Goal: Navigation & Orientation: Find specific page/section

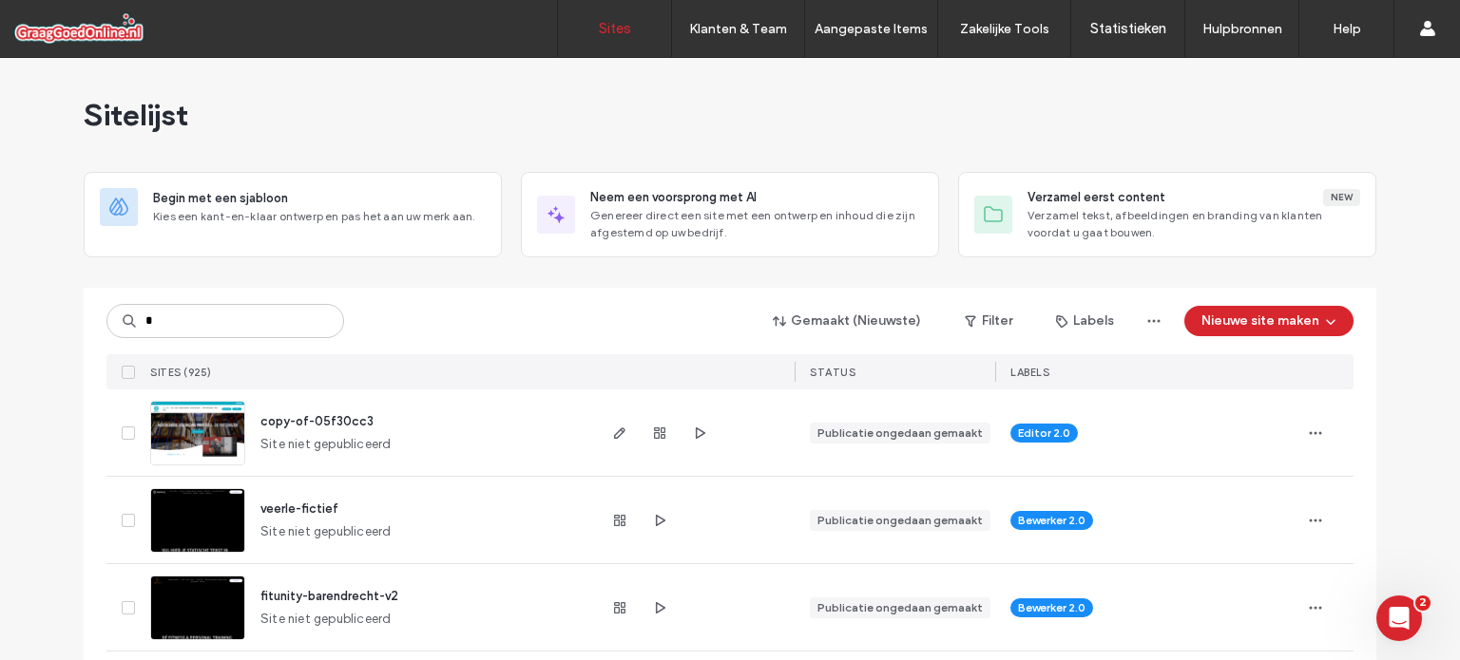
type input "*"
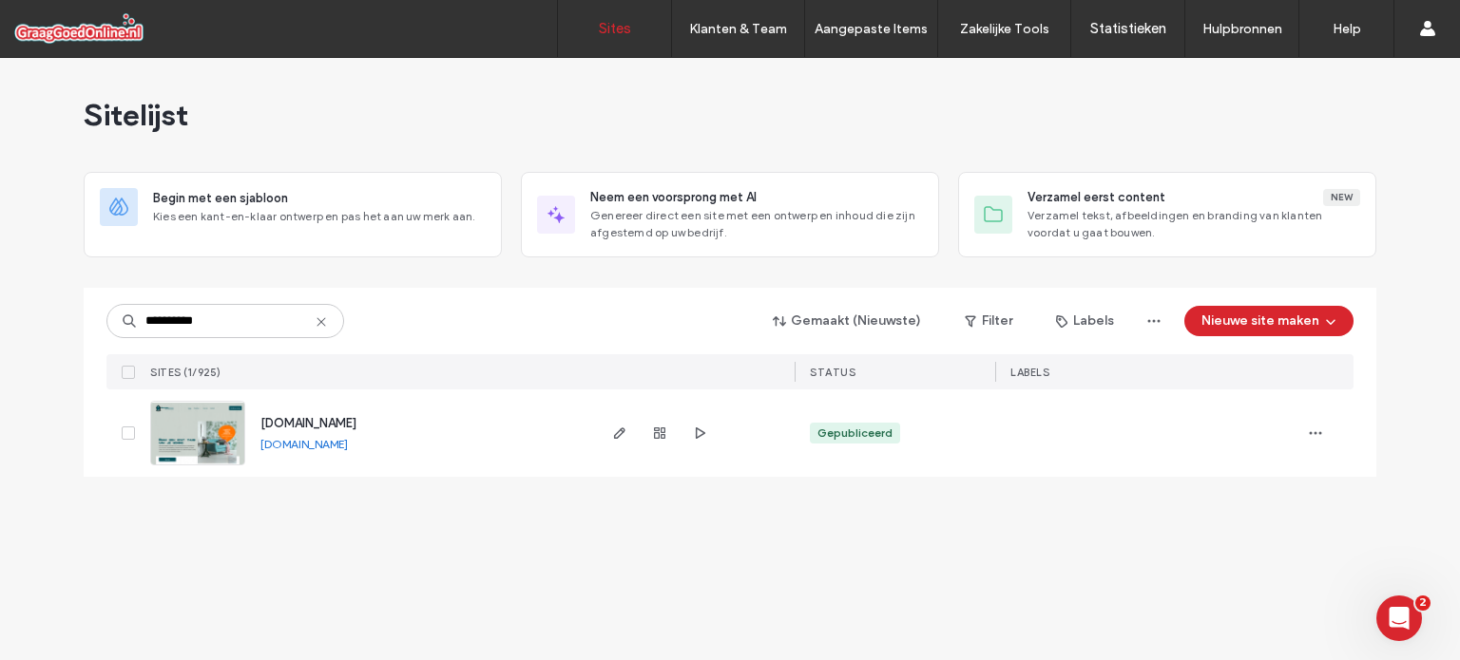
type input "**********"
click at [604, 429] on div at bounding box center [693, 433] width 201 height 87
click at [623, 429] on use "button" at bounding box center [619, 433] width 11 height 11
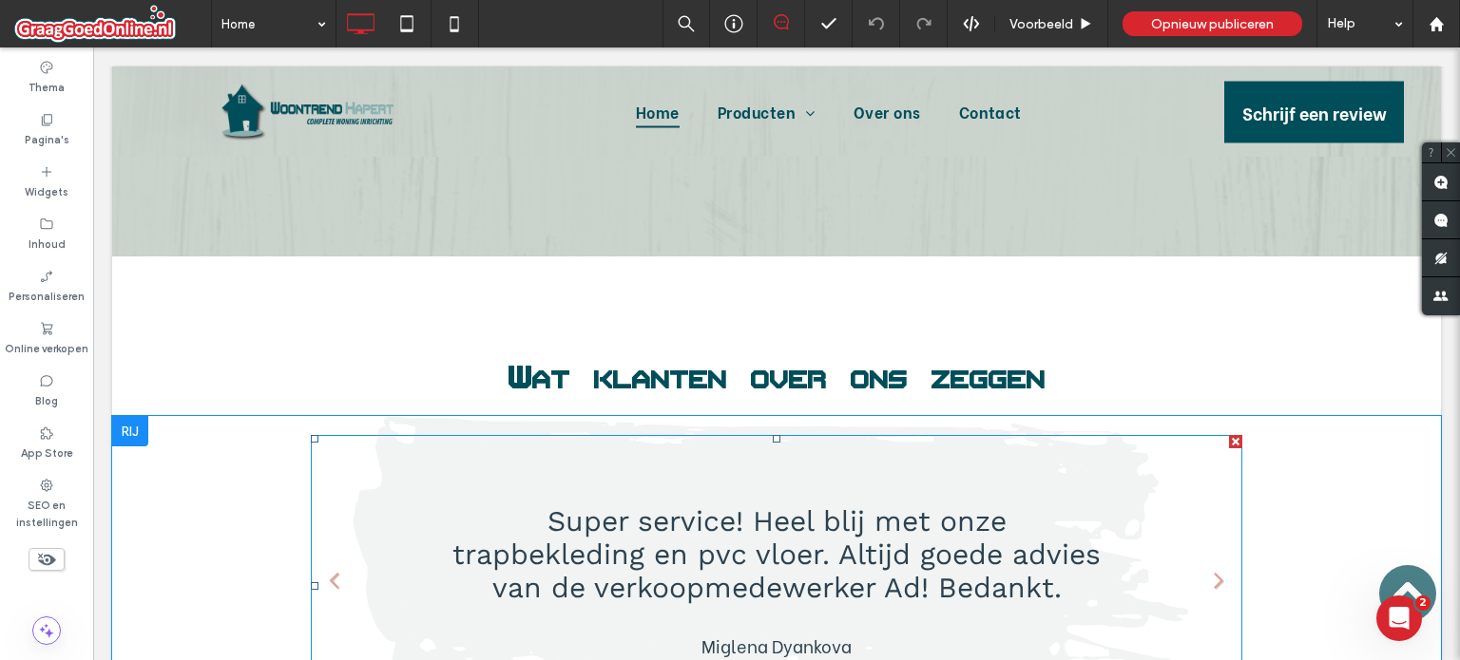
scroll to position [2692, 0]
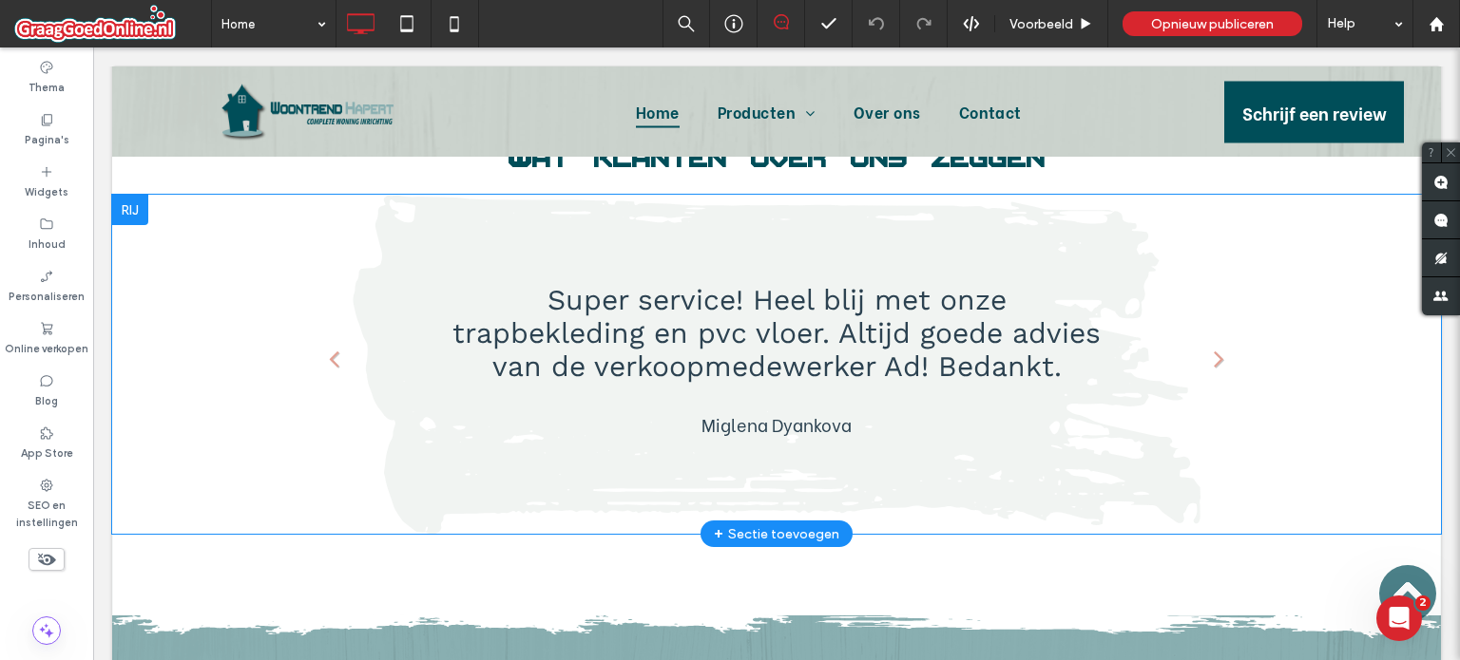
click at [1292, 391] on div "Super service! Heel blij met onze trapbekleding en pvc vloer. Altijd goede advi…" at bounding box center [776, 364] width 1140 height 339
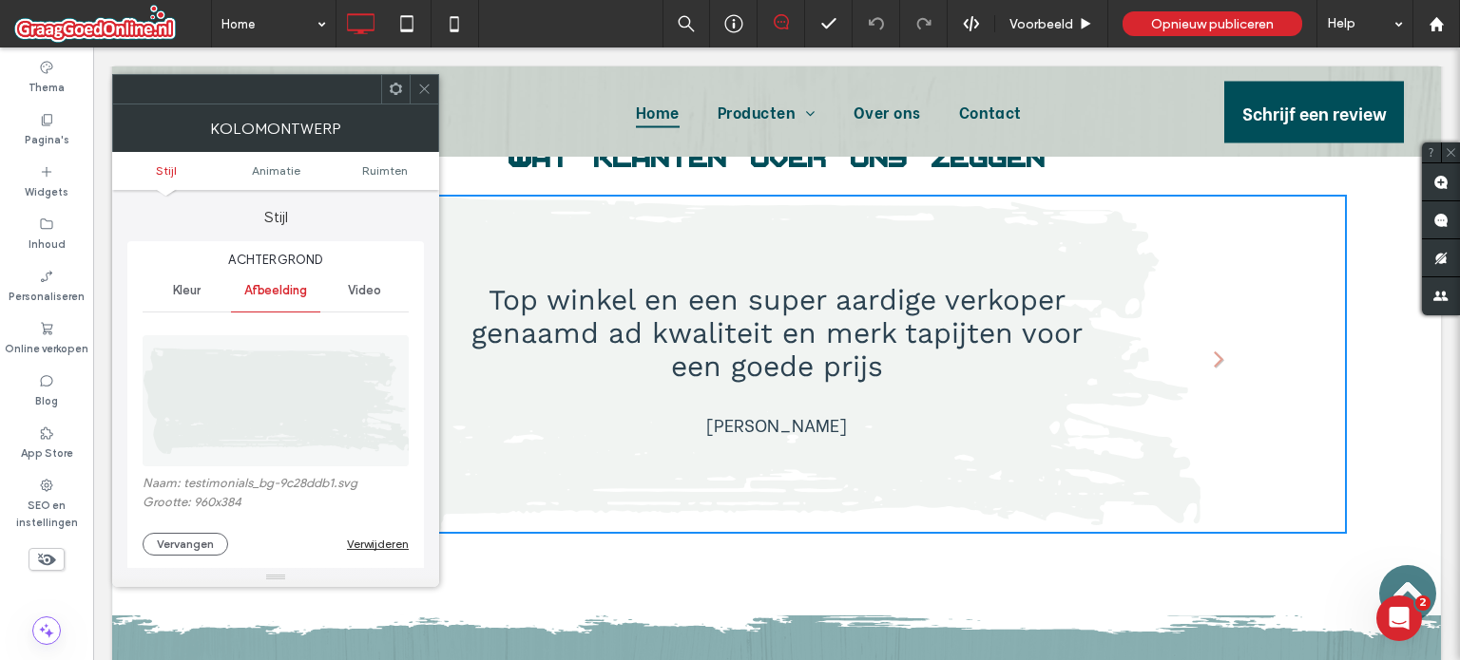
click at [270, 416] on img at bounding box center [277, 400] width 268 height 131
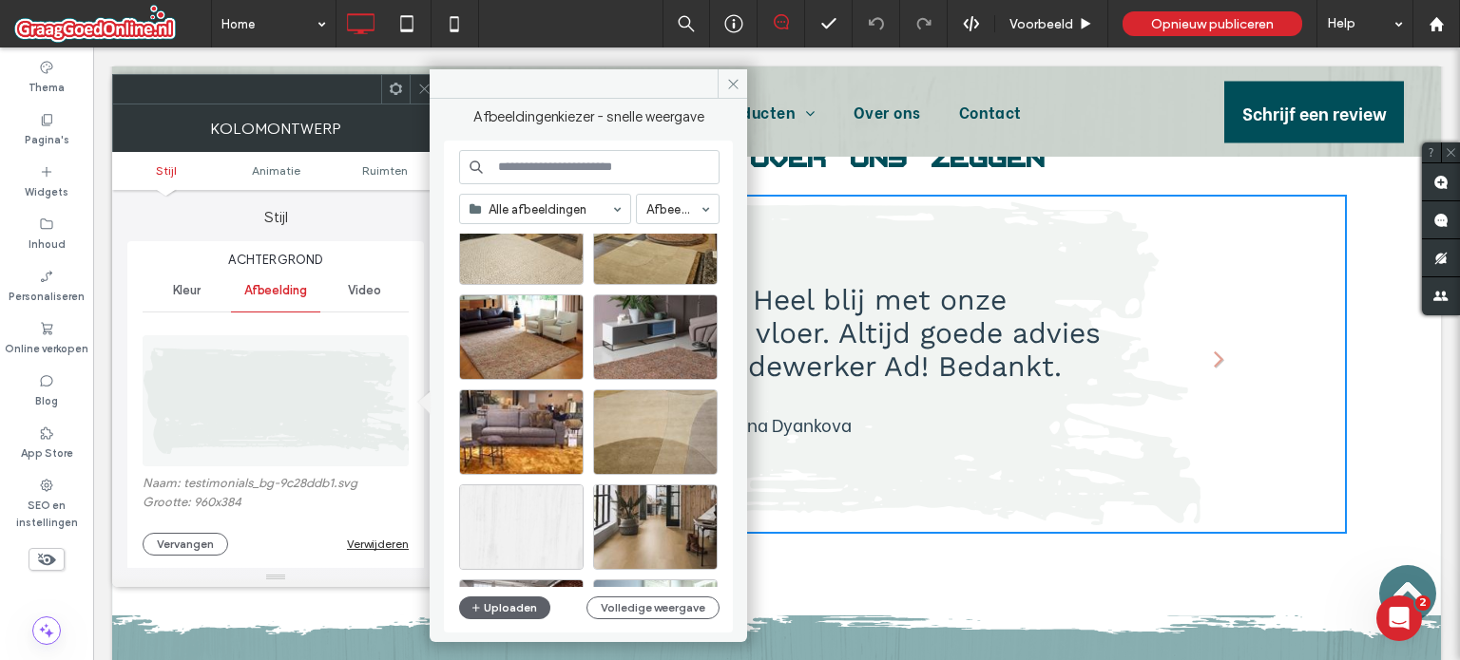
scroll to position [2914, 0]
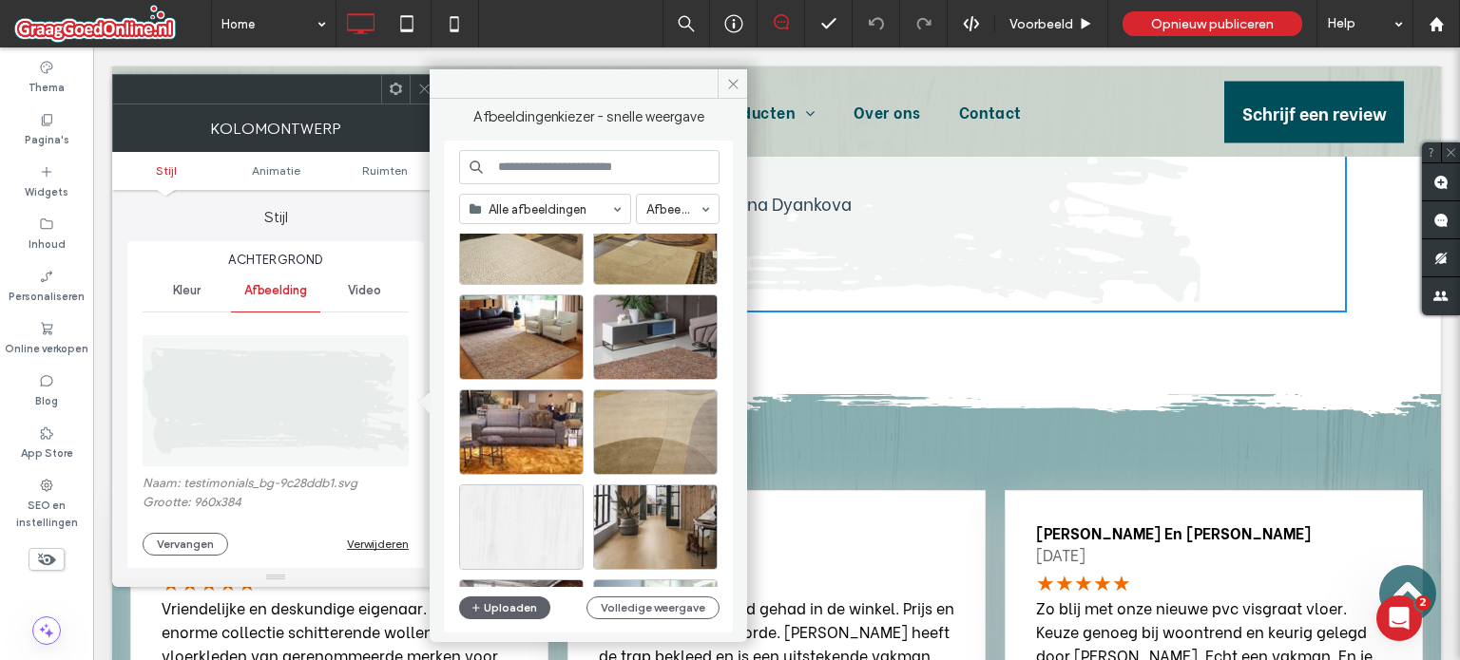
click at [1114, 378] on img at bounding box center [776, 368] width 1329 height 111
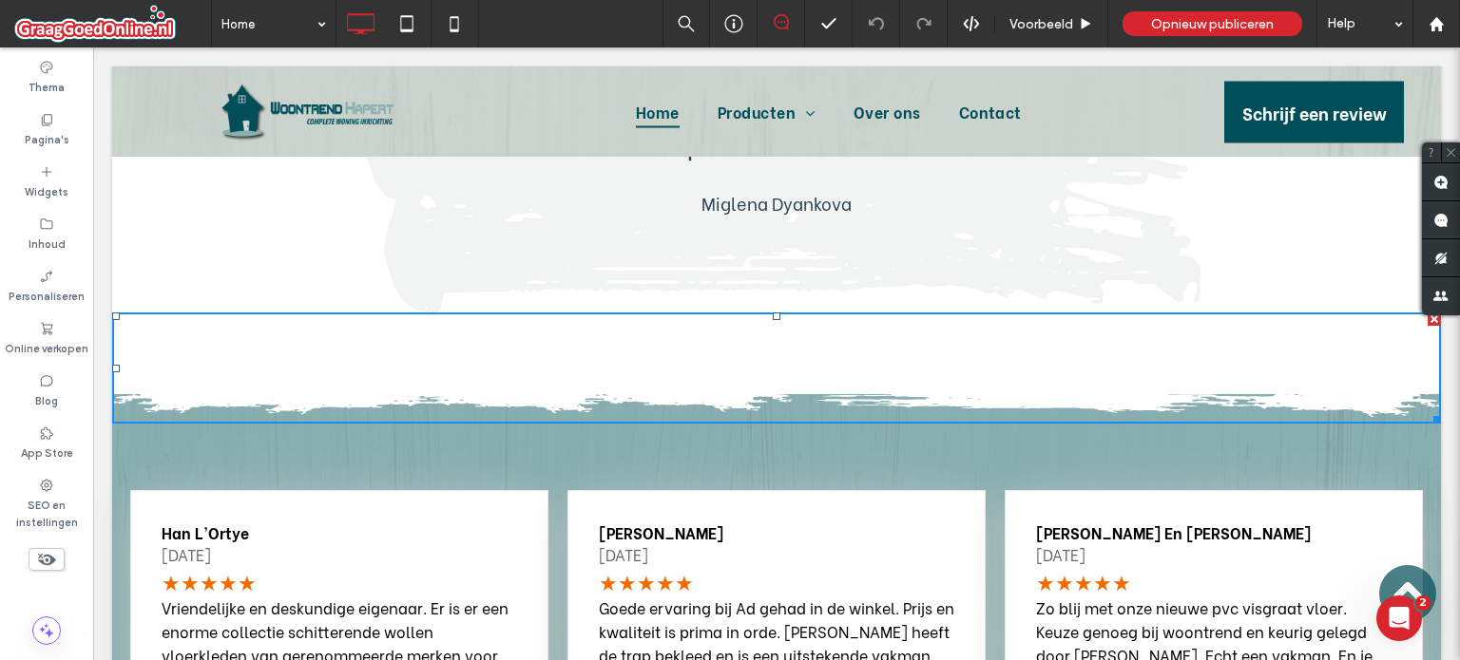
click at [1201, 345] on img at bounding box center [776, 368] width 1329 height 111
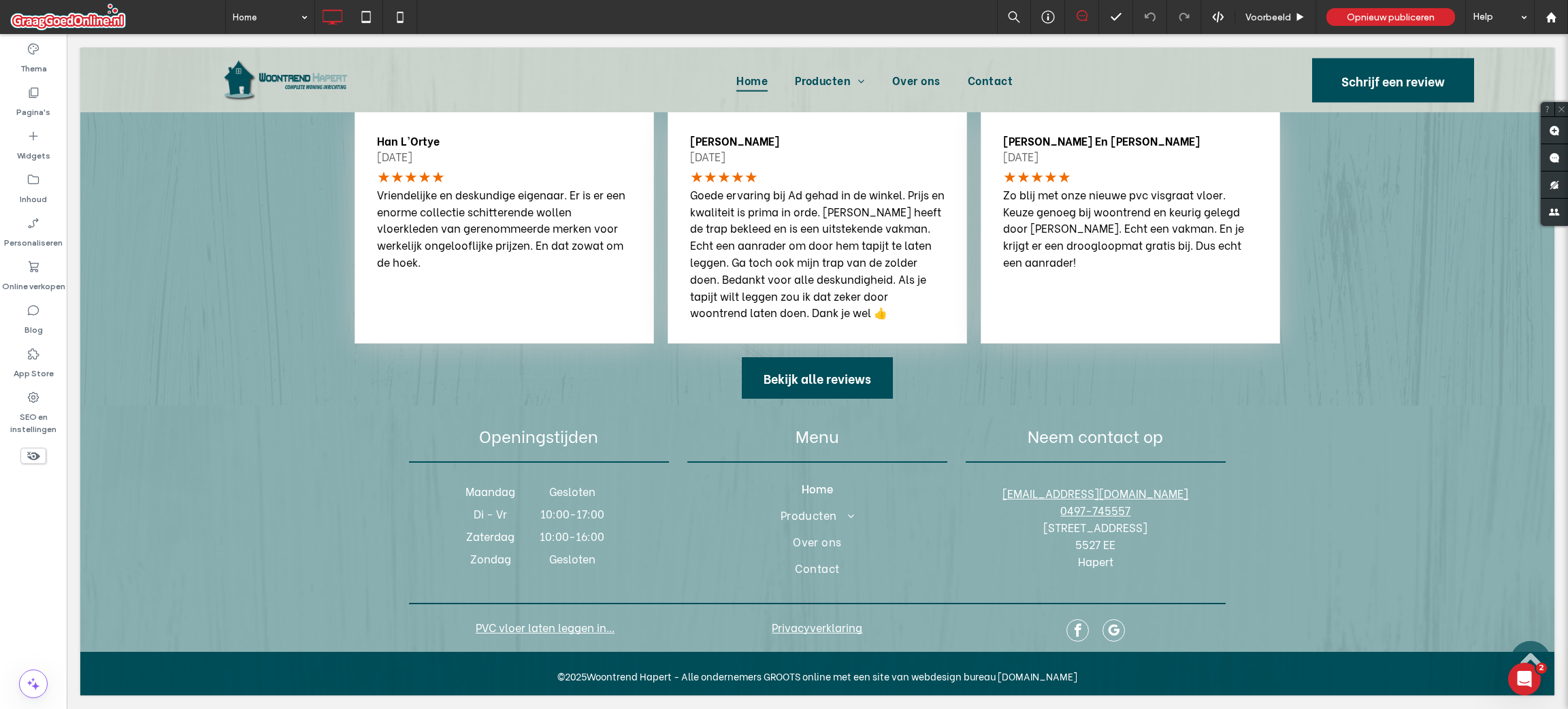
scroll to position [2340, 0]
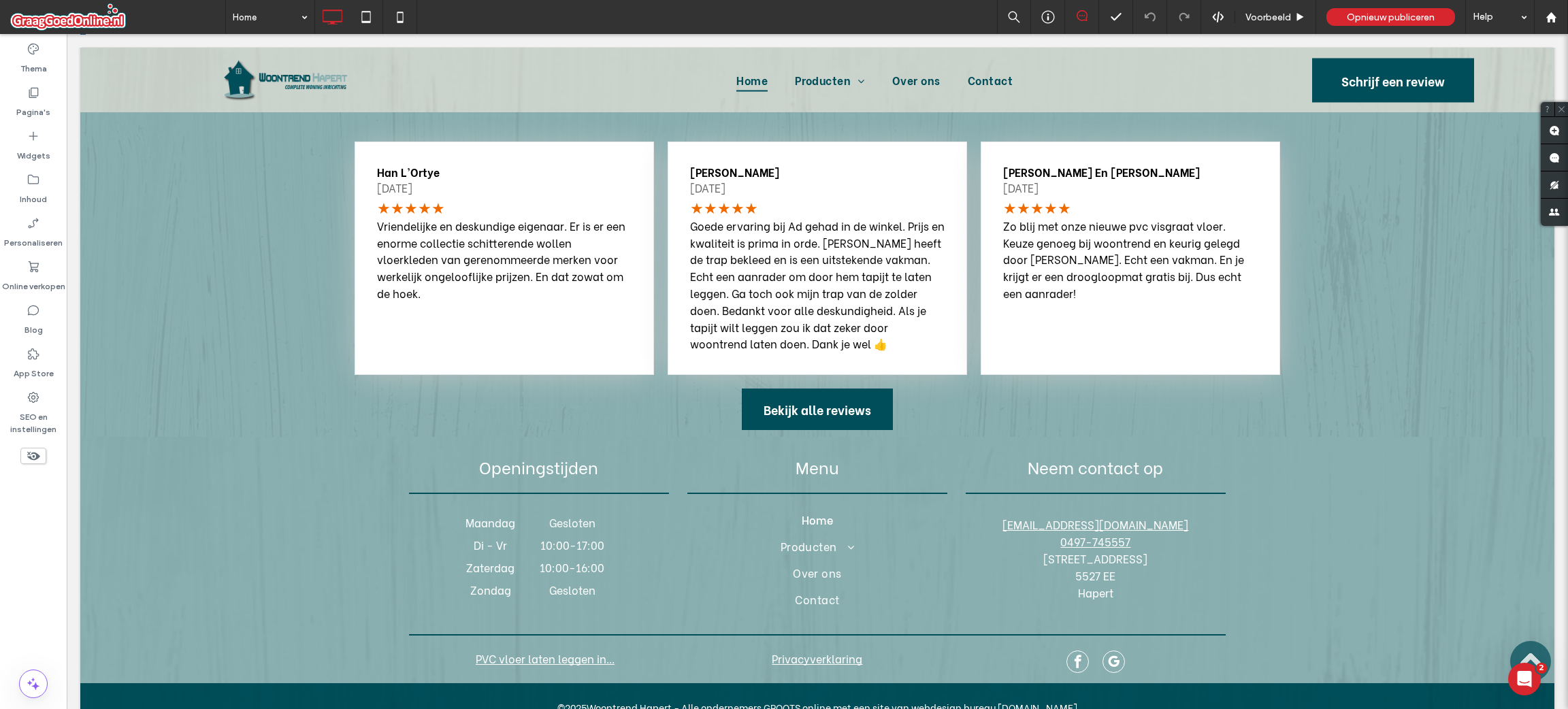
click at [268, 403] on div "Han L'Ortye [DATE] Vriendelijke en deskundige eigenaar. Er is er een enorme col…" at bounding box center [817, 203] width 1474 height 467
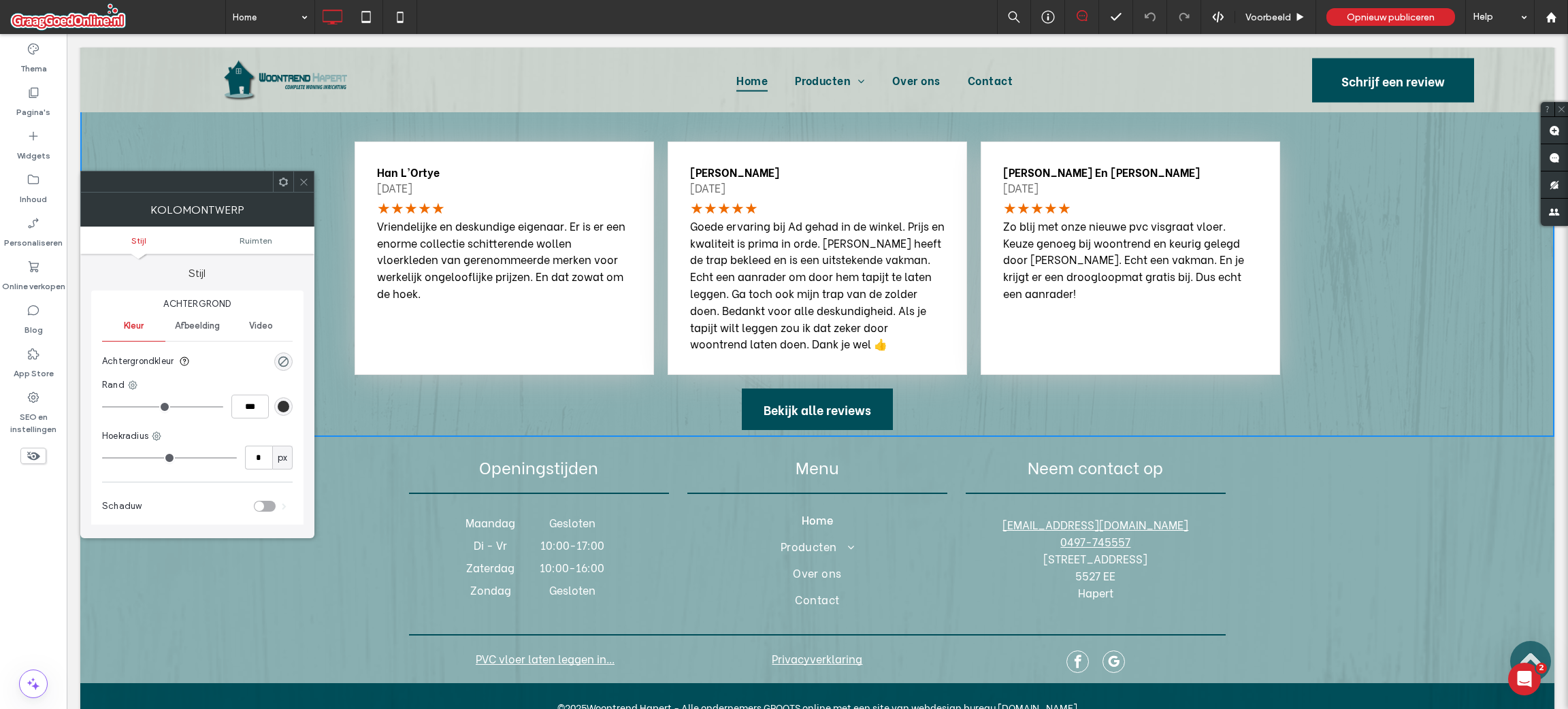
click at [373, 473] on div "Openingstijden Maandag Gesloten Di - Vr 10:00 - 17:00 Zaterdag 10:00 - 16:00 Zo…" at bounding box center [817, 559] width 1474 height 246
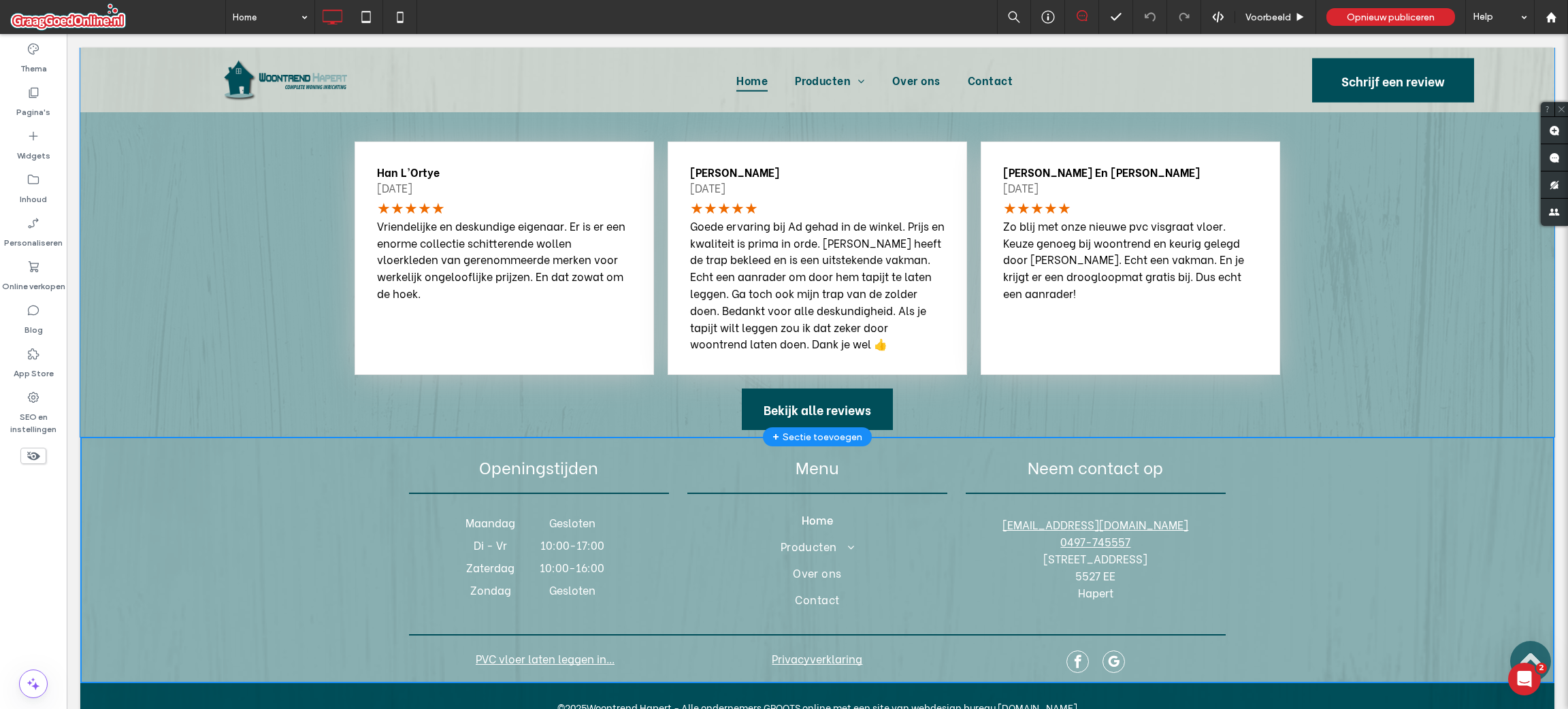
scroll to position [2204, 0]
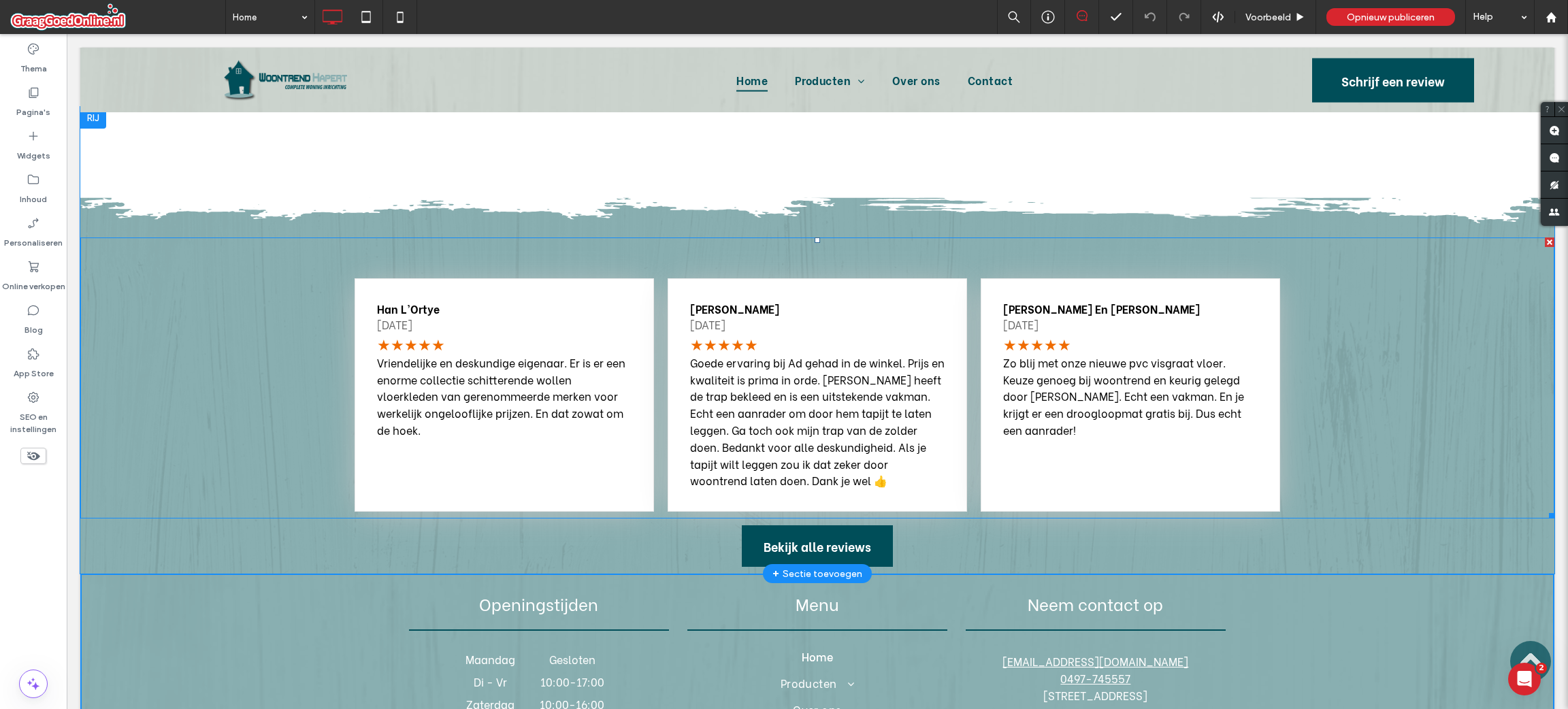
click at [227, 352] on span at bounding box center [817, 378] width 1474 height 281
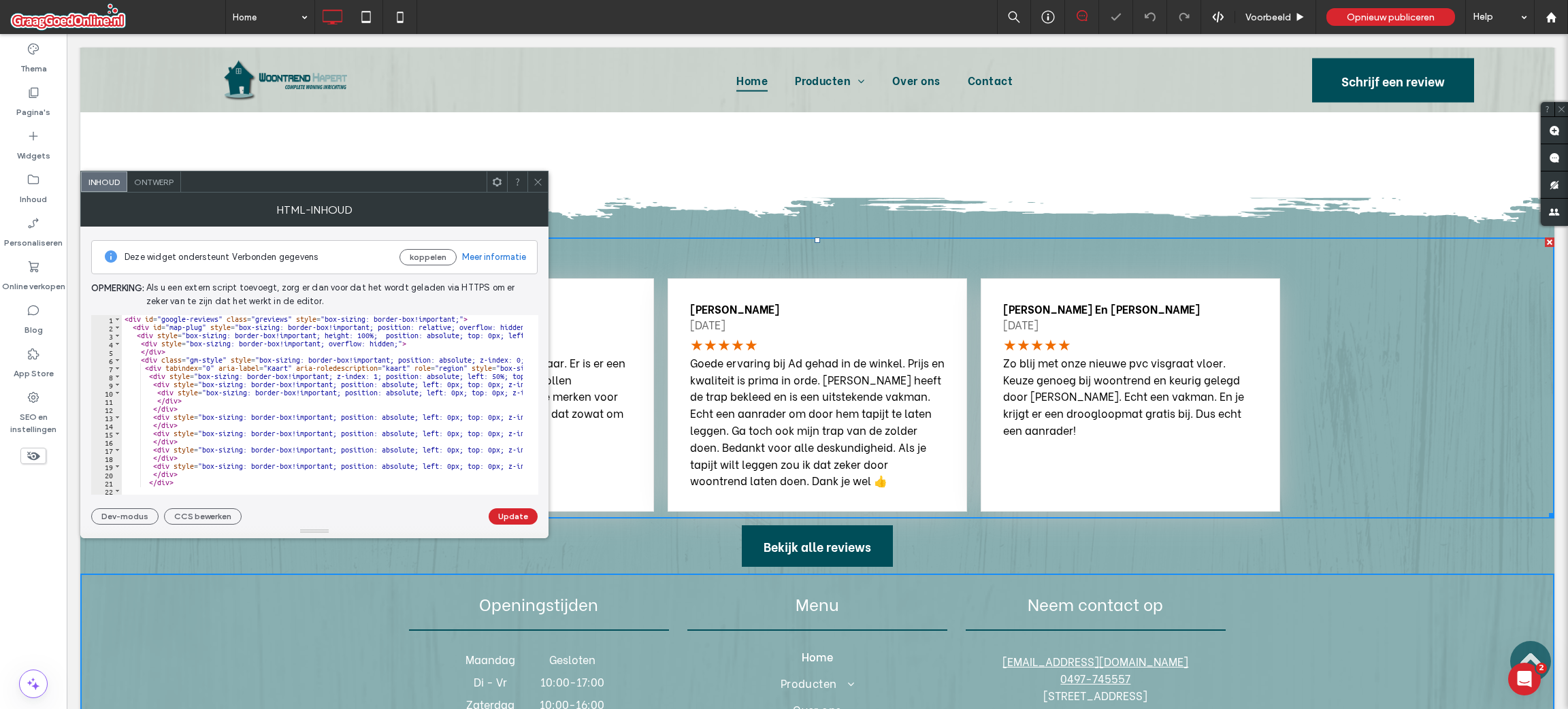
click at [534, 177] on icon at bounding box center [538, 182] width 10 height 10
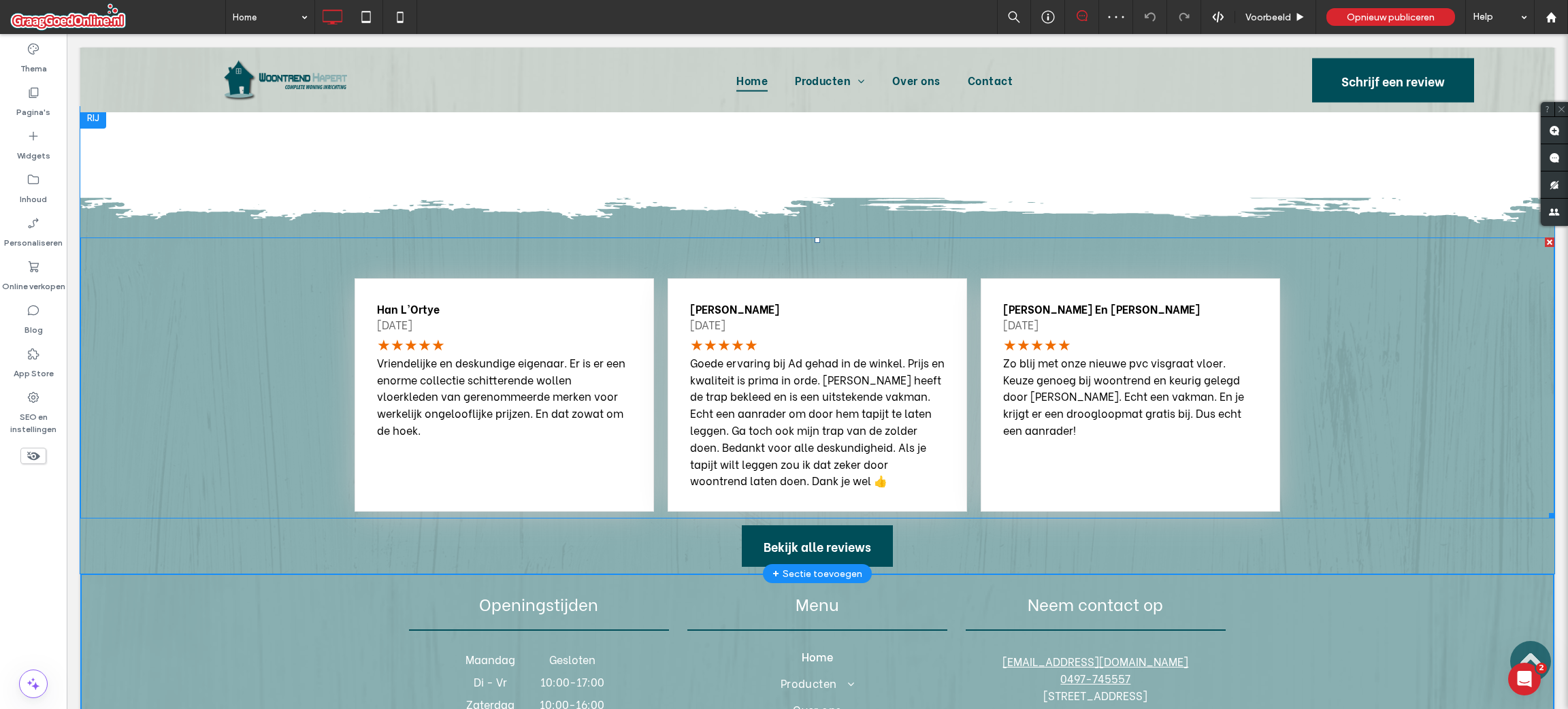
click at [1045, 417] on span at bounding box center [817, 378] width 1474 height 281
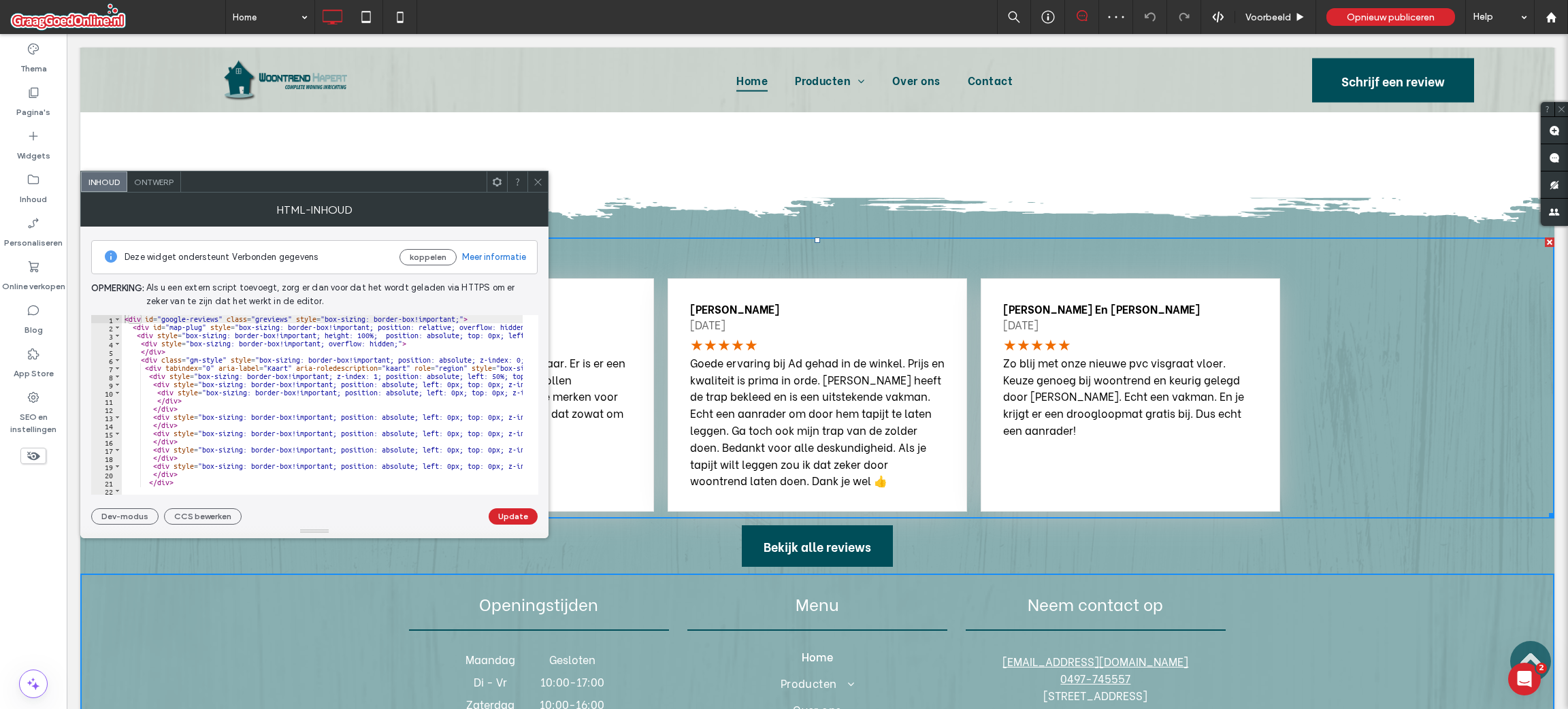
click at [1045, 473] on div "Han L'Ortye [DATE] Vriendelijke en deskundige eigenaar. Er is er een enorme col…" at bounding box center [817, 340] width 1474 height 467
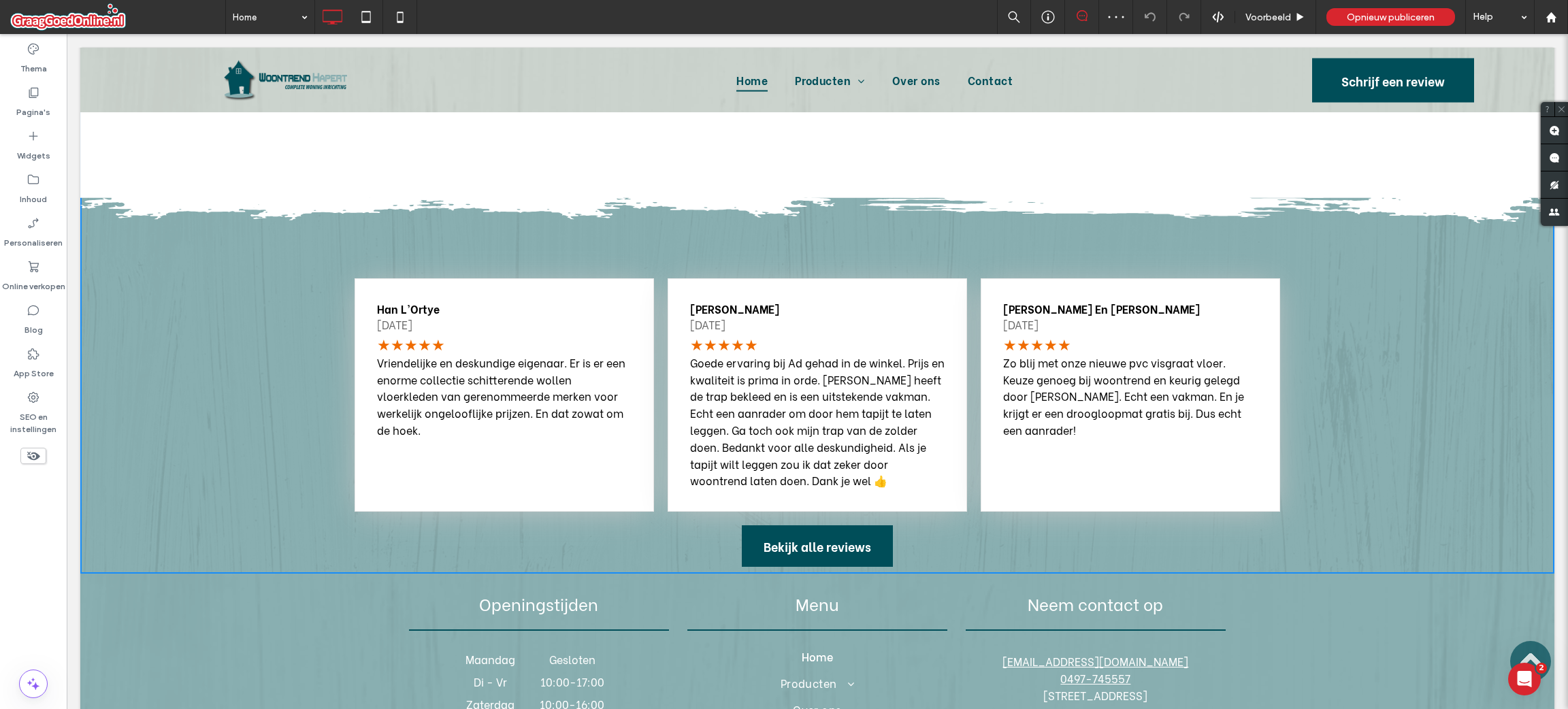
click at [1045, 473] on div "Han L'Ortye [DATE] Vriendelijke en deskundige eigenaar. Er is er een enorme col…" at bounding box center [817, 340] width 1474 height 467
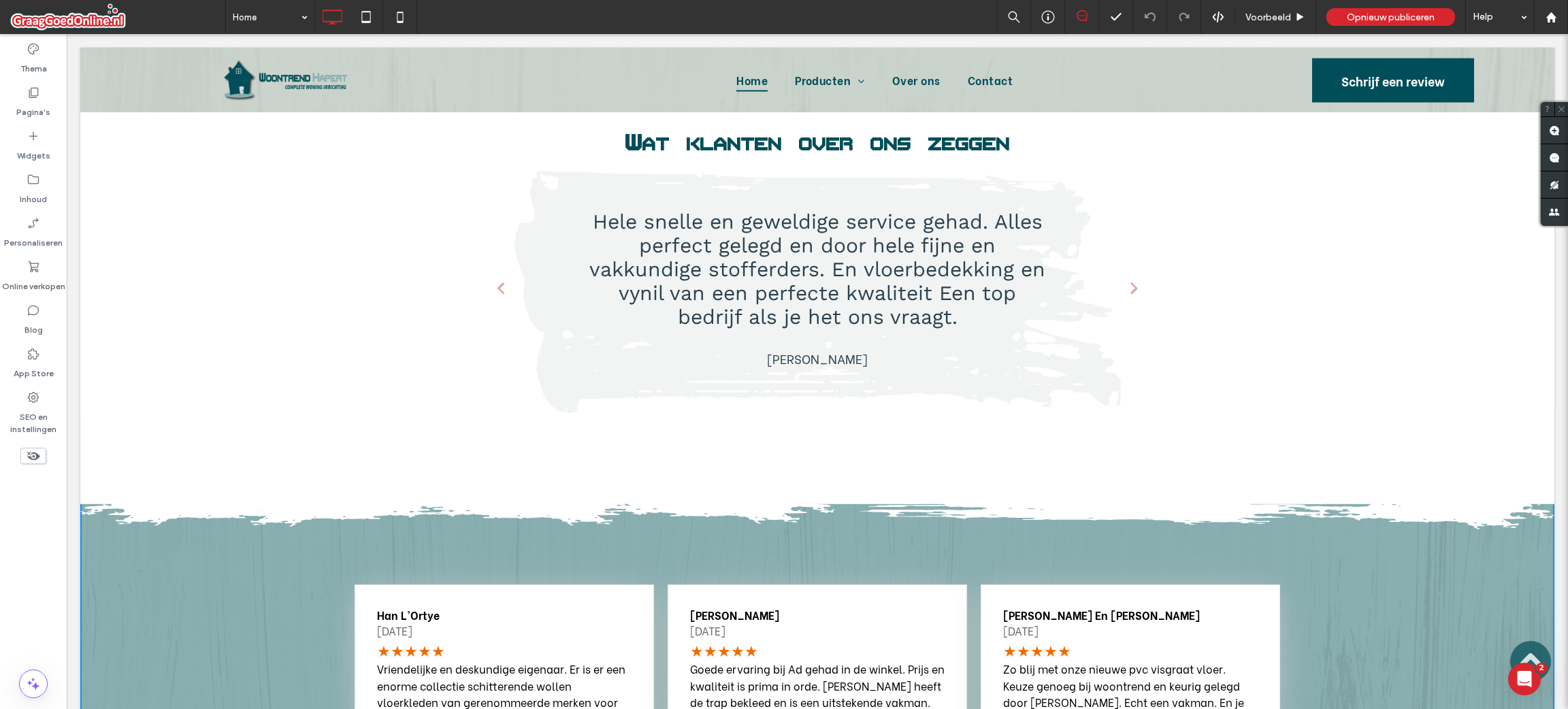
scroll to position [2034, 0]
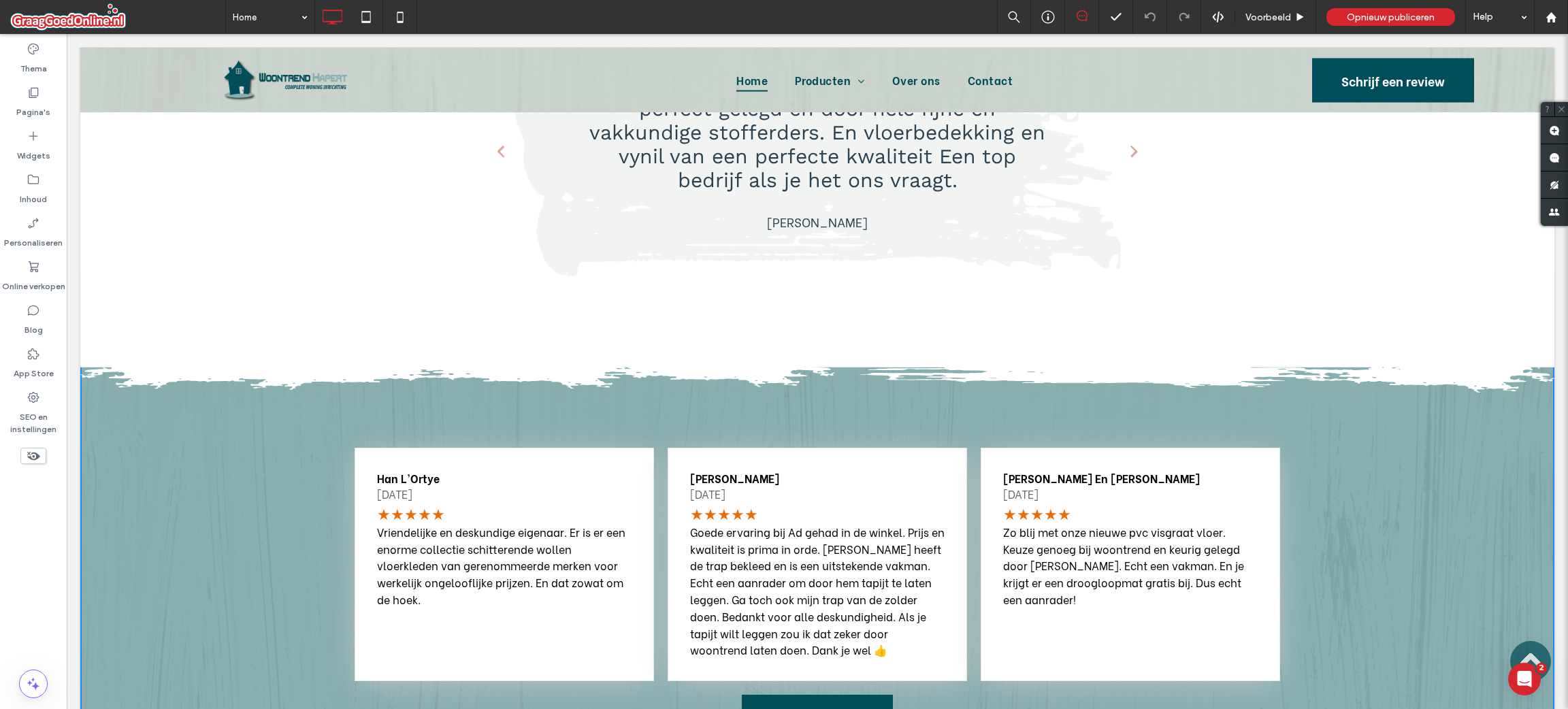
click at [183, 473] on div "Han L'Ortye [DATE] Vriendelijke en deskundige eigenaar. Er is er een enorme col…" at bounding box center [817, 564] width 1474 height 247
click at [405, 448] on div "Han L'Ortye [DATE] Vriendelijke en deskundige eigenaar. Er is er een enorme col…" at bounding box center [504, 564] width 299 height 233
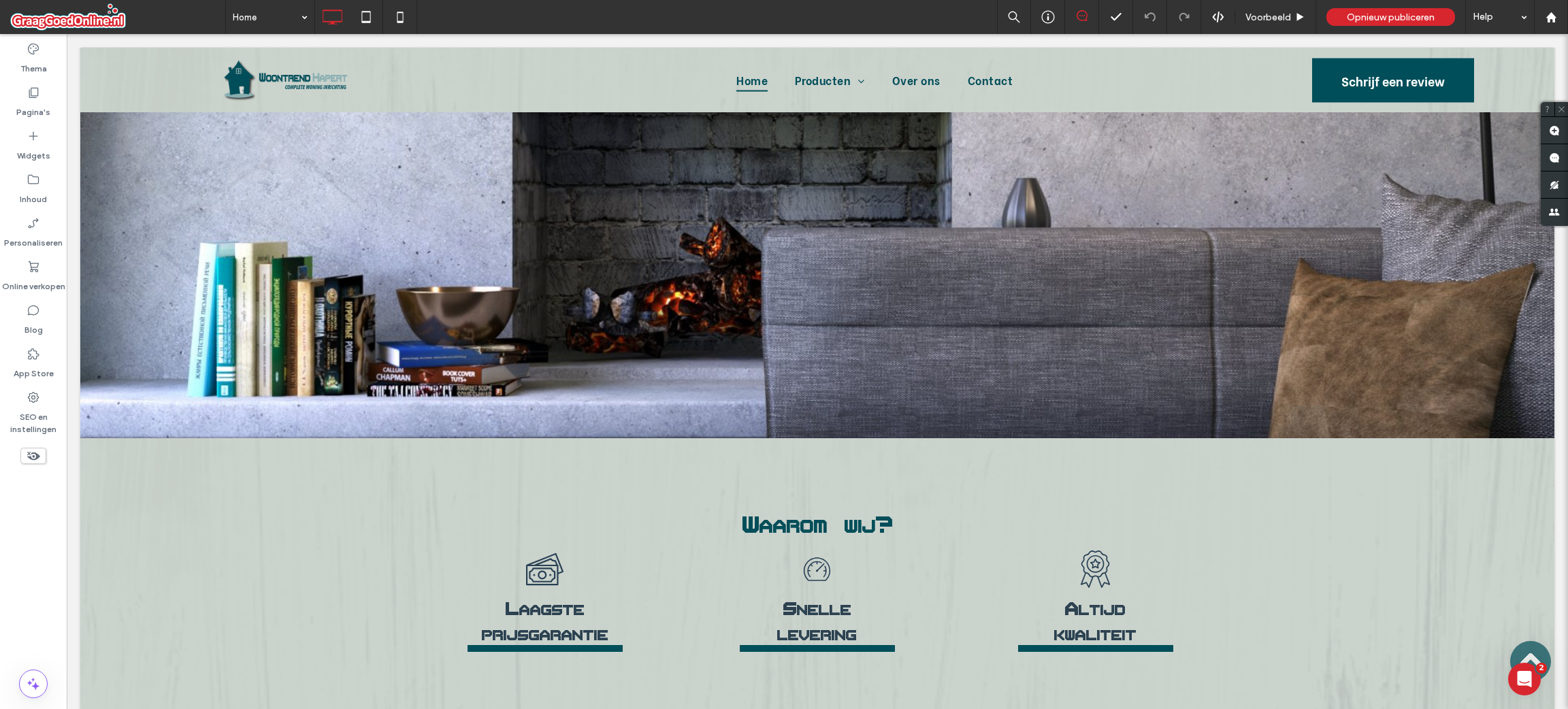
click at [357, 473] on div "Waarom wij? Er zijn twee zwarte lijnen op een witte achtergrond. ﻿ Laagste prij…" at bounding box center [817, 587] width 1474 height 297
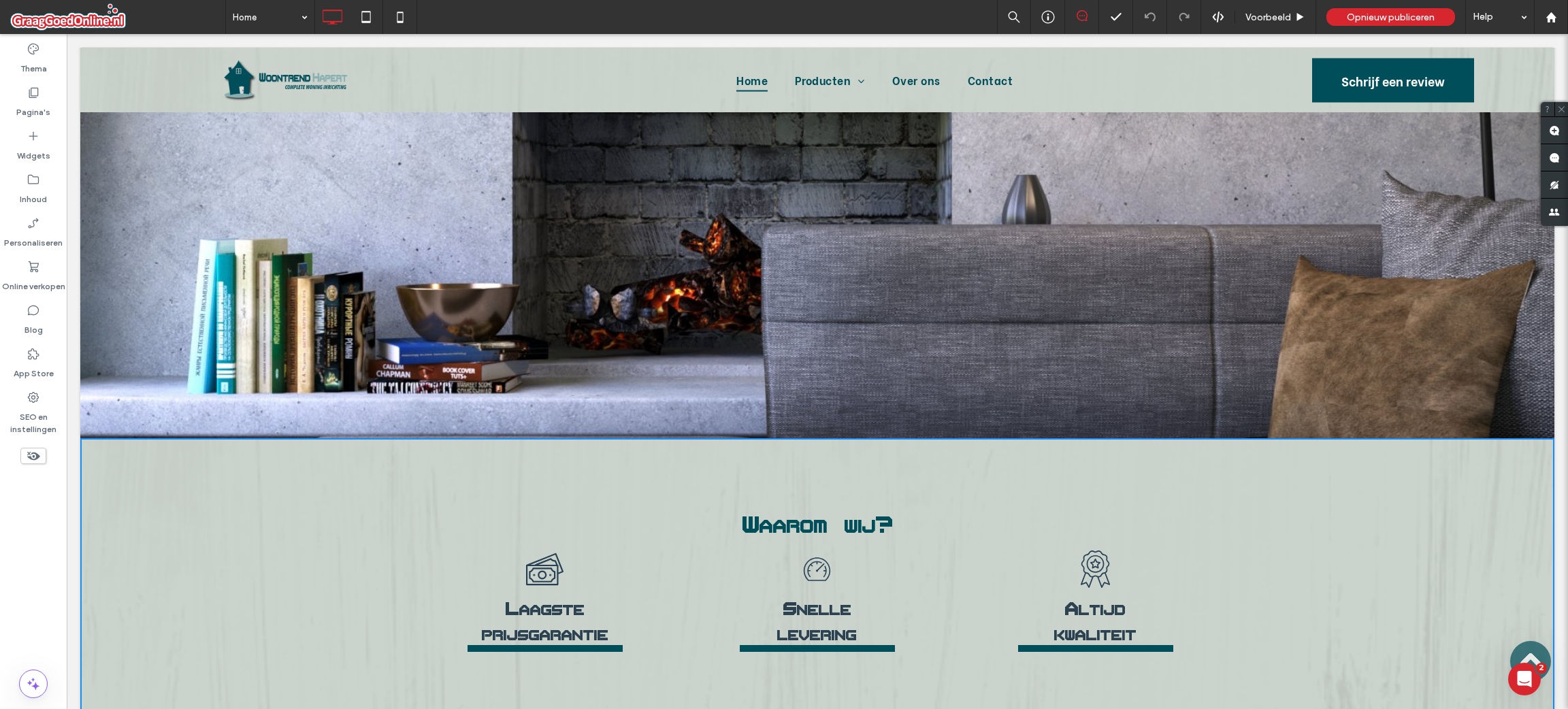
scroll to position [1387, 0]
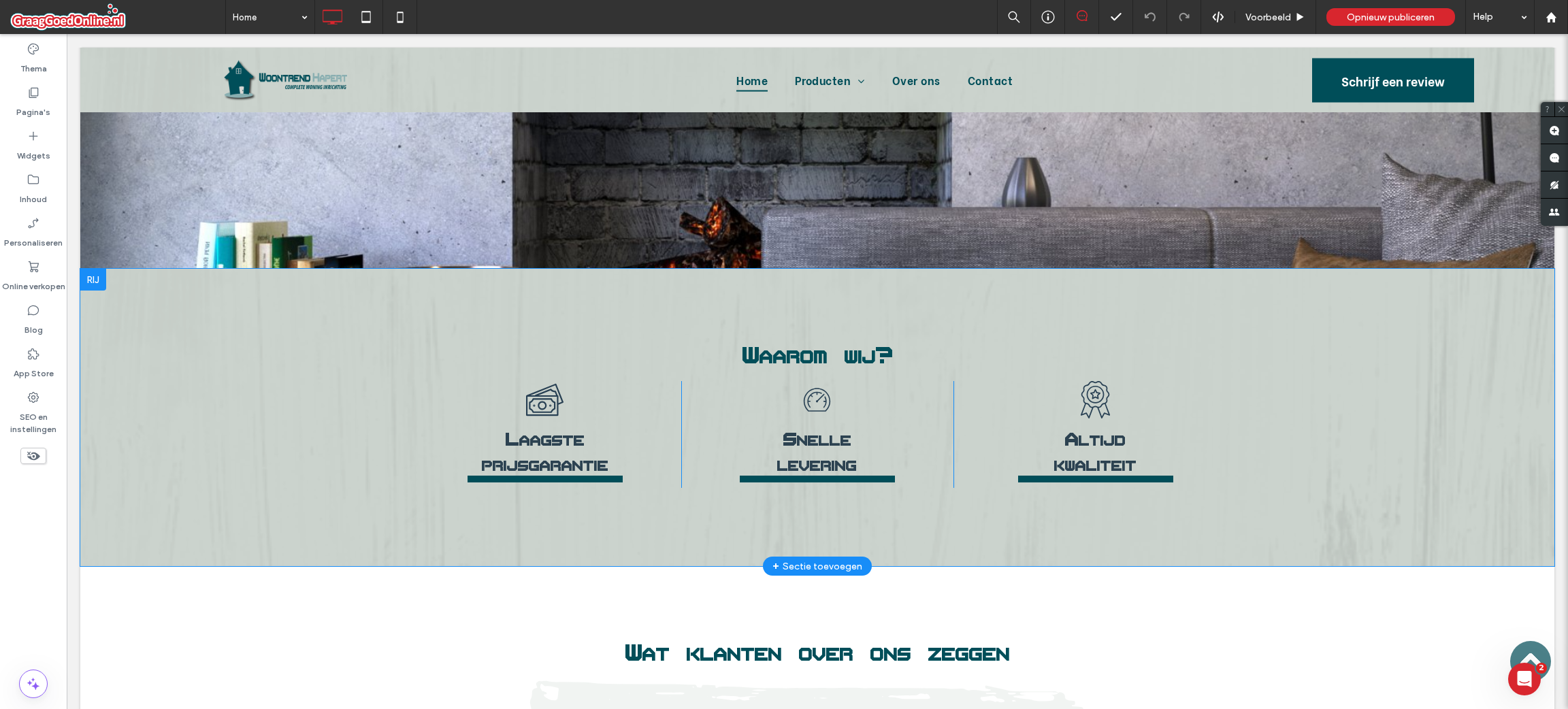
click at [323, 424] on div "Waarom wij? Er zijn twee zwarte lijnen op een witte achtergrond. ﻿ Laagste prij…" at bounding box center [817, 417] width 1474 height 297
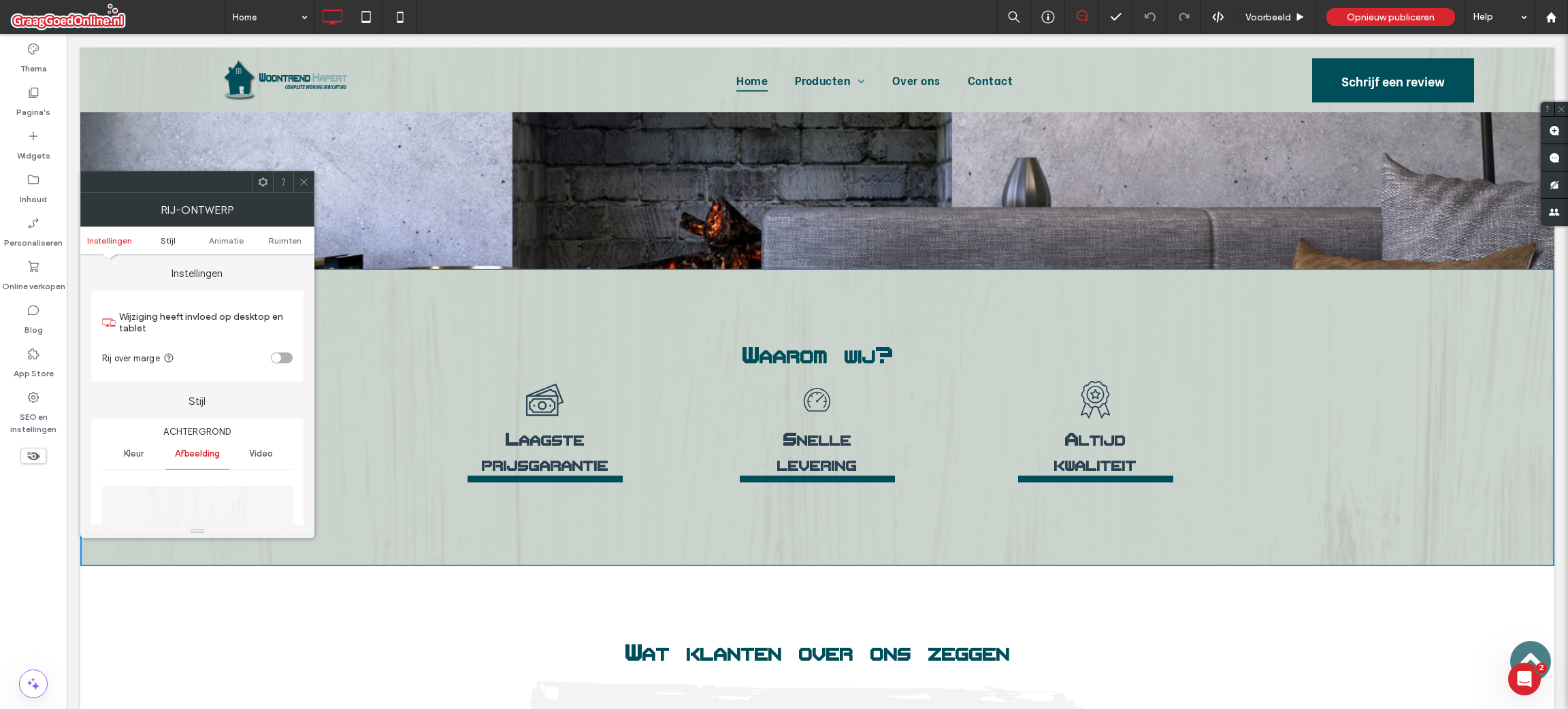
click at [164, 241] on span "Stijl" at bounding box center [168, 241] width 15 height 10
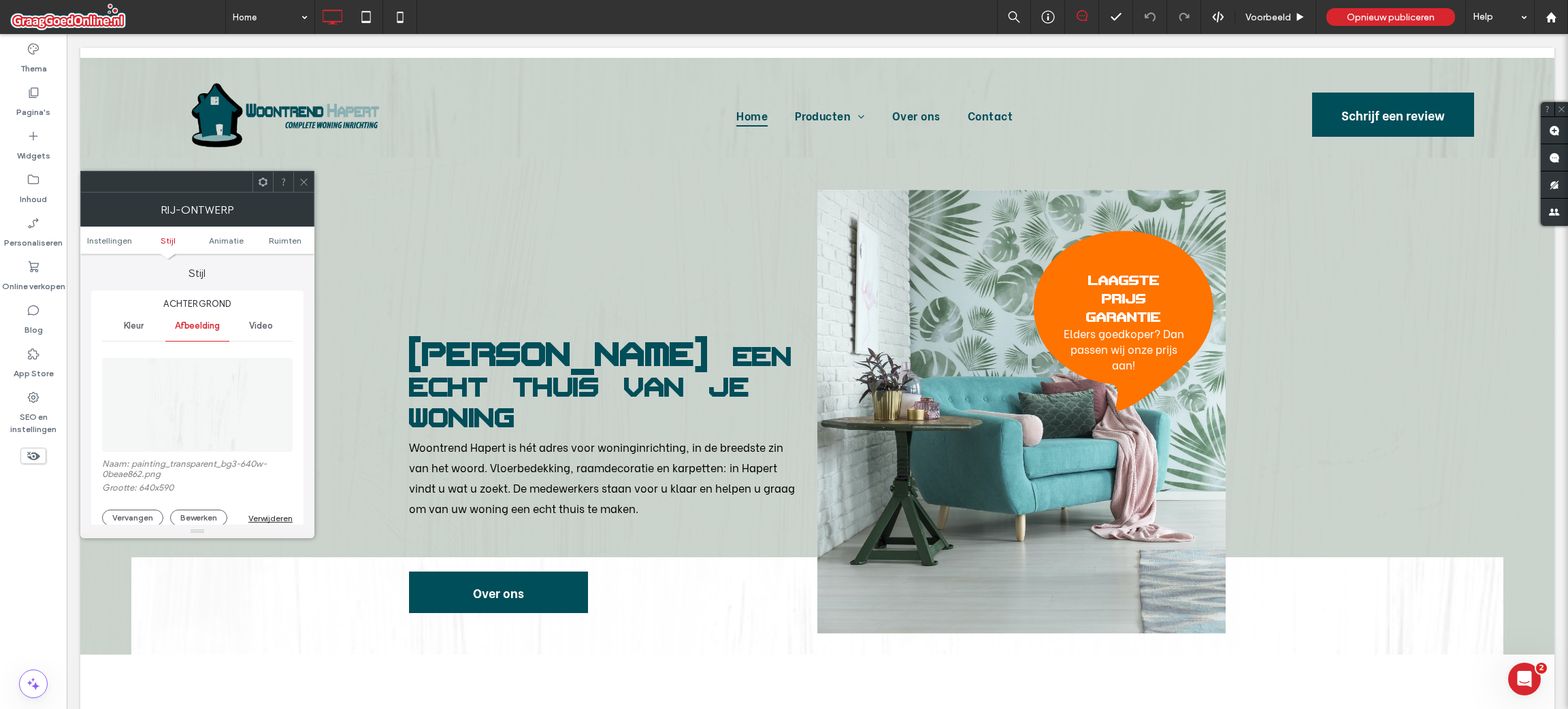
scroll to position [0, 0]
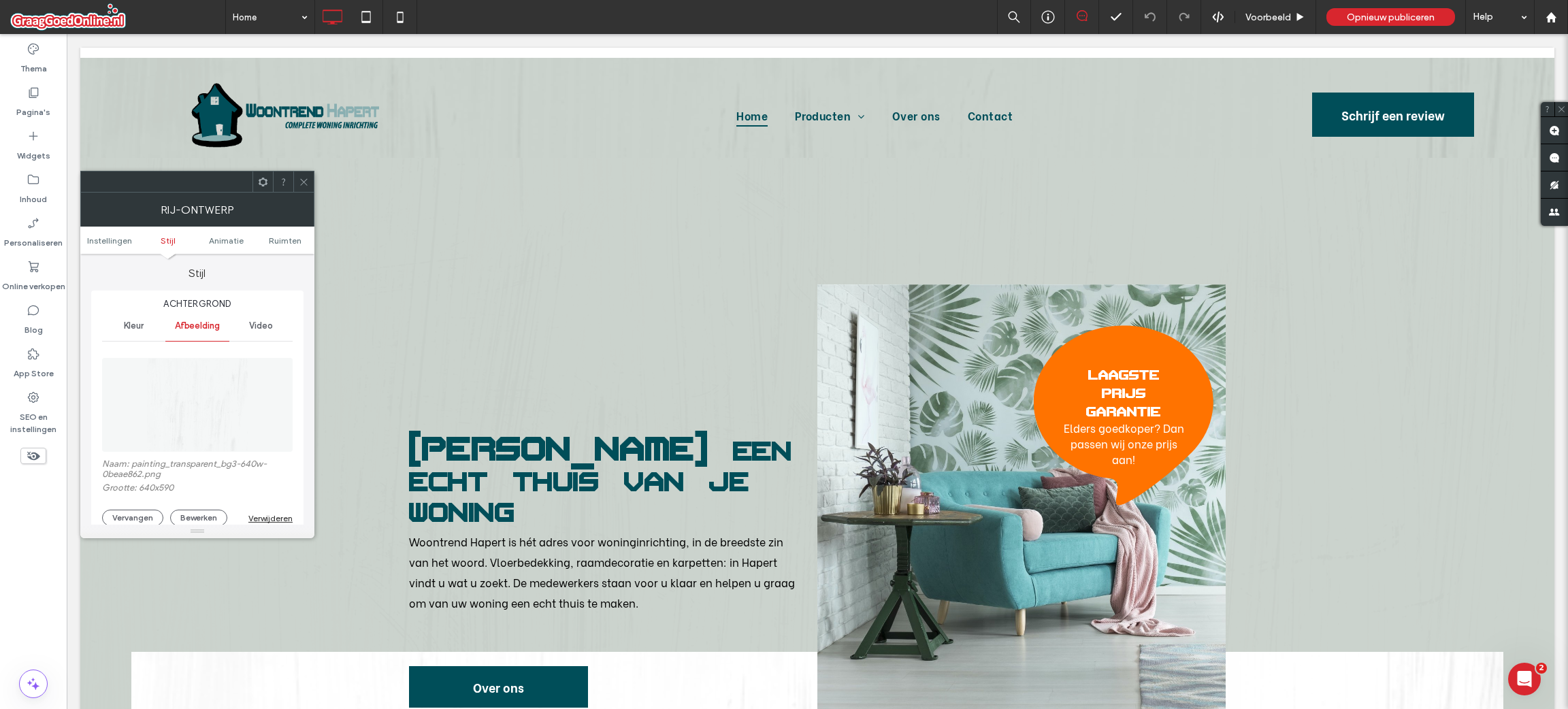
click at [1045, 367] on div "[PERSON_NAME] een echt thuis van je woning Woontrend Hapert is hét adres voor w…" at bounding box center [817, 473] width 1372 height 358
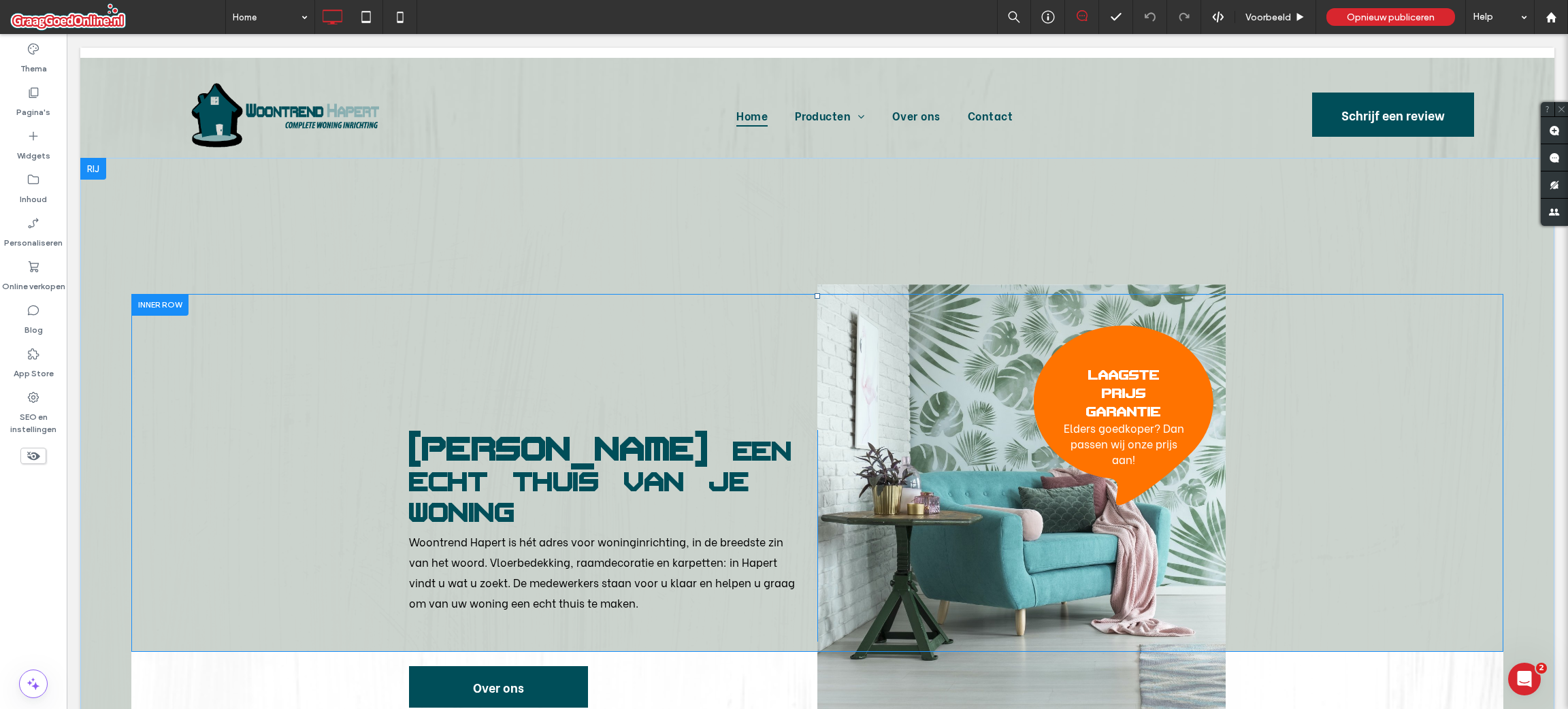
click at [1045, 375] on div "[PERSON_NAME] een echt thuis van je woning Woontrend Hapert is hét adres voor w…" at bounding box center [817, 473] width 1372 height 358
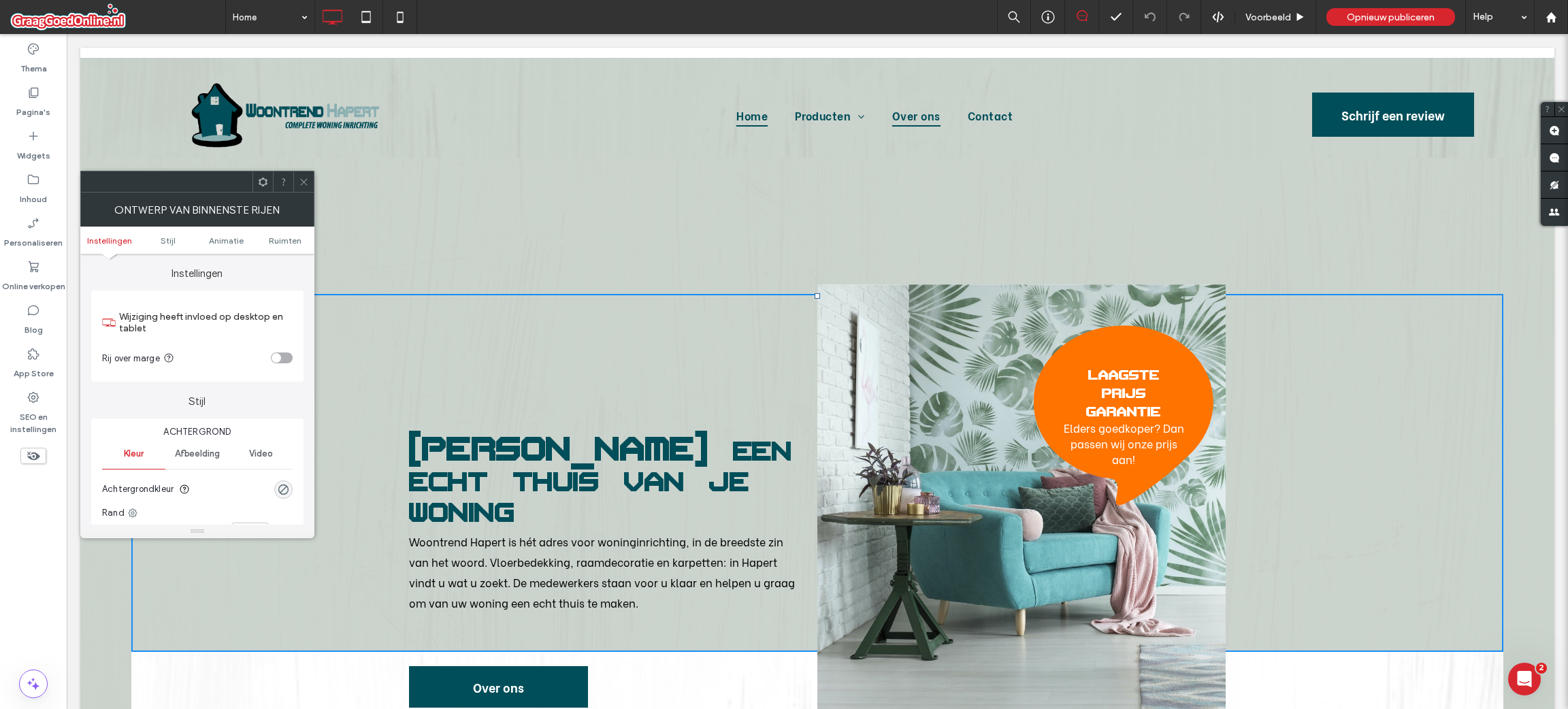
click at [898, 120] on span "Over ons" at bounding box center [916, 115] width 48 height 22
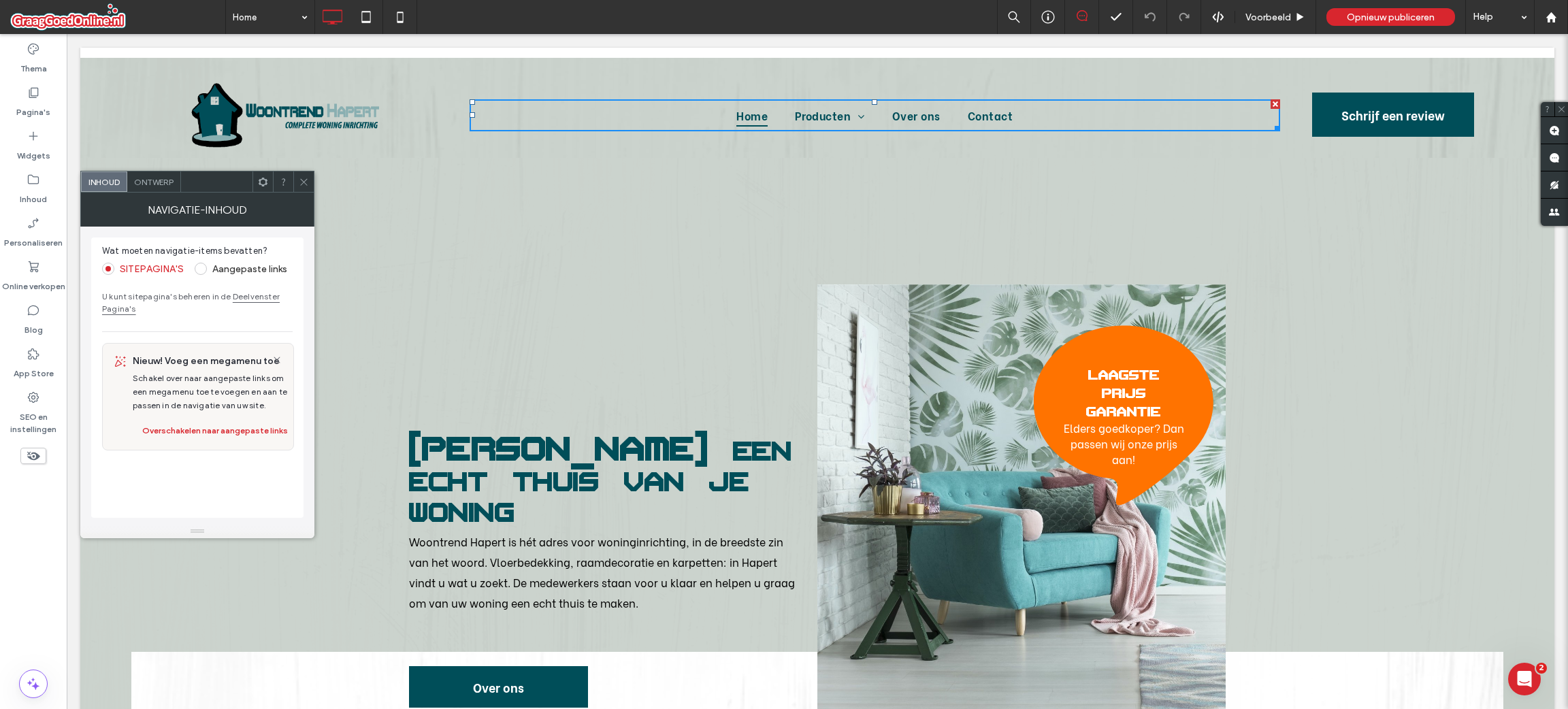
click at [614, 276] on div "[PERSON_NAME] een echt thuis van je woning Woontrend Hapert is hét adres voor w…" at bounding box center [817, 453] width 1474 height 592
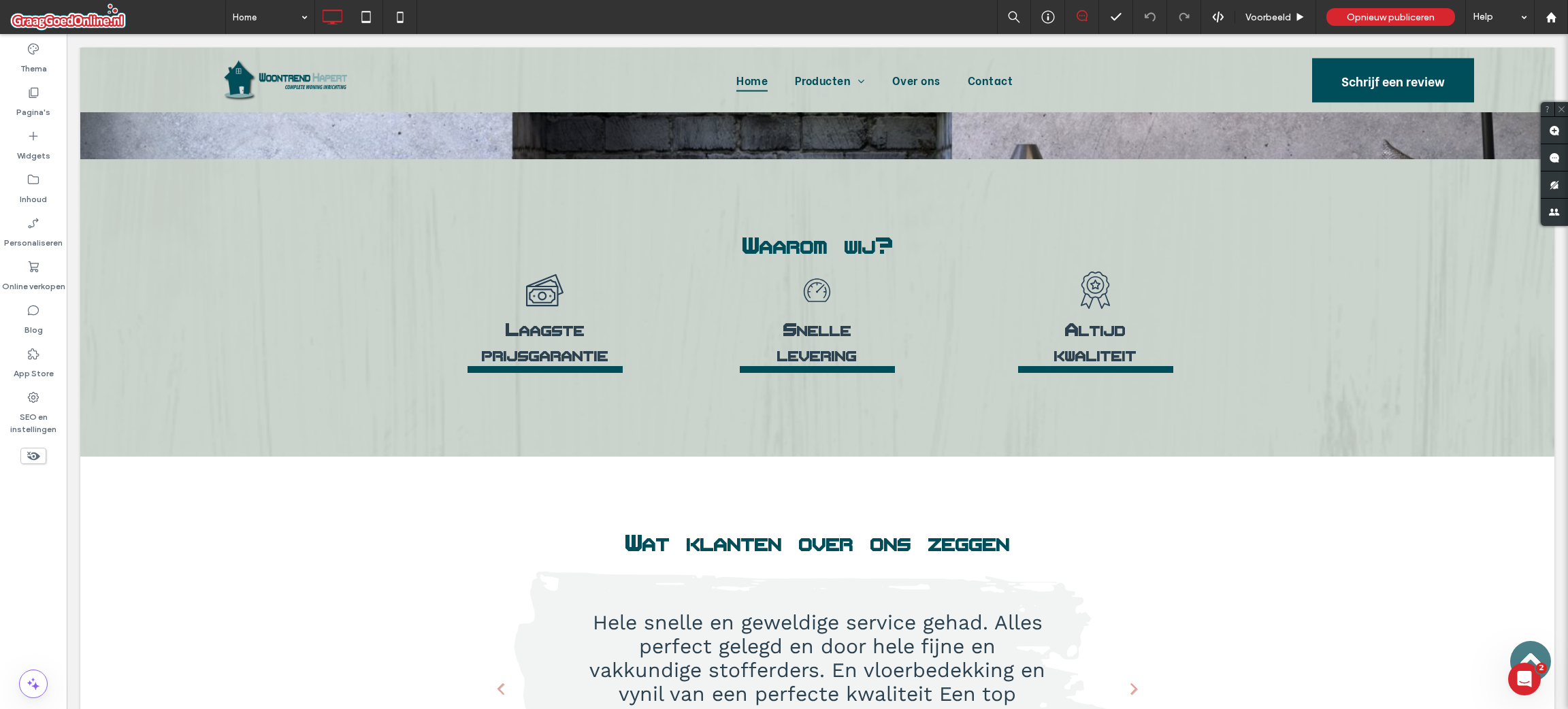
scroll to position [1701, 0]
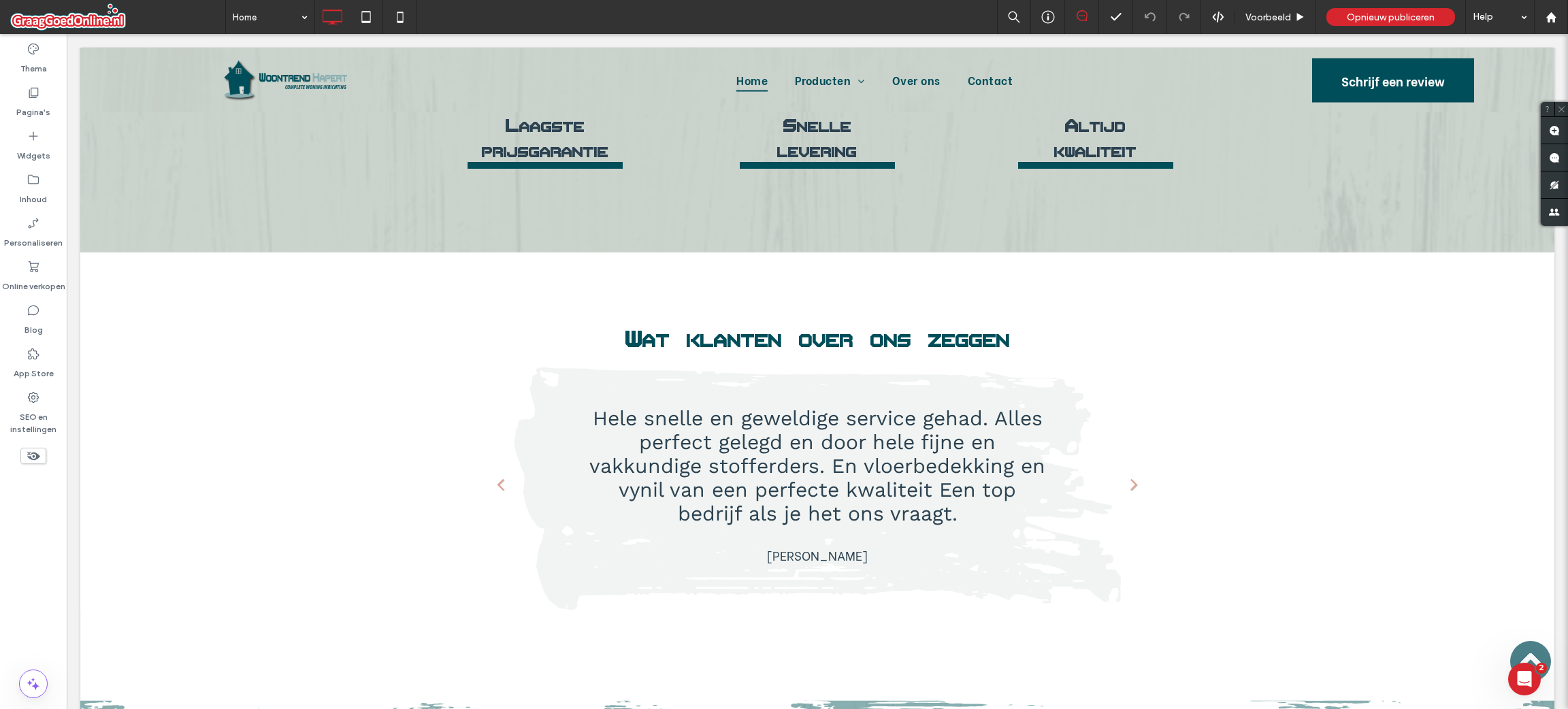
click at [1045, 380] on li "Hele snelle en geweldige service gehad. Alles perfect gelegd en door hele fijne…" at bounding box center [818, 488] width 668 height 216
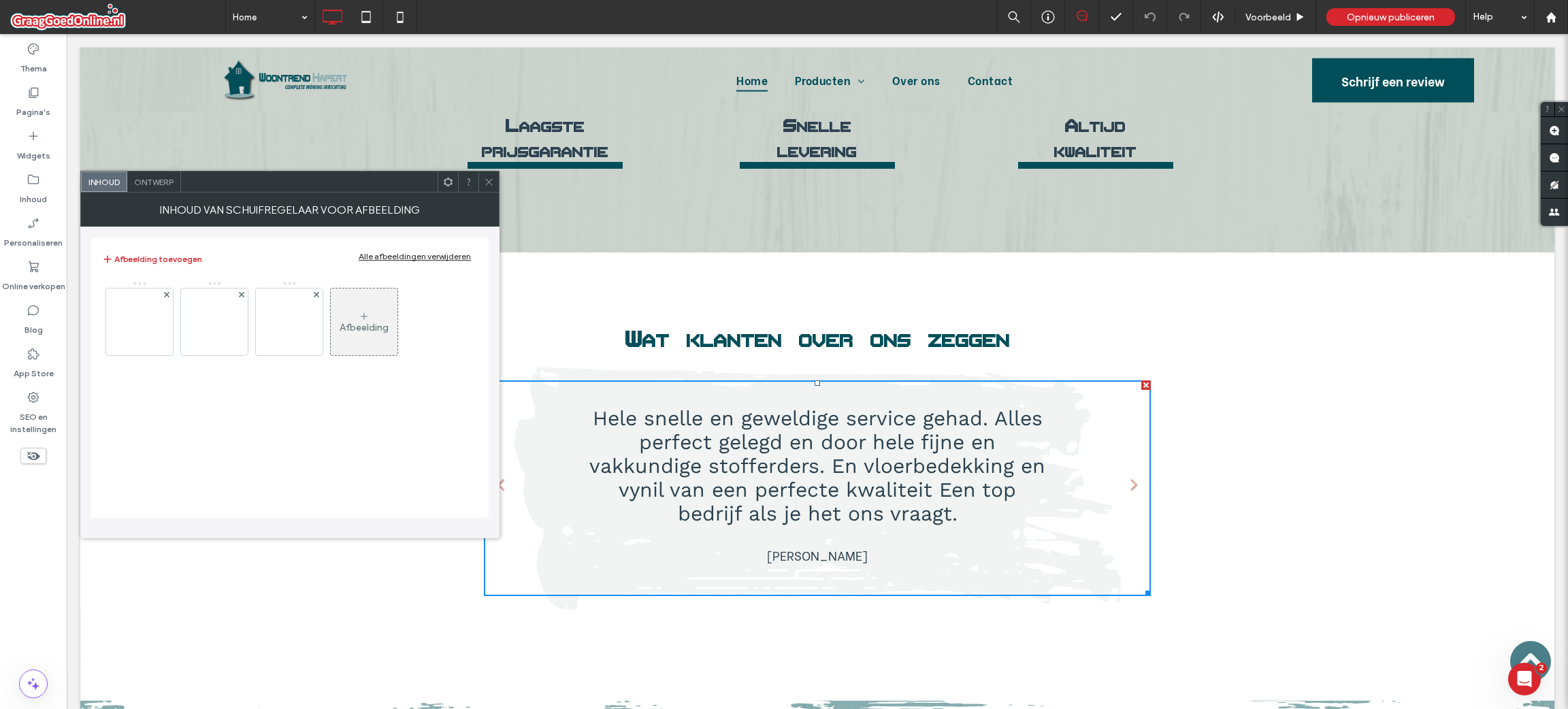
click at [489, 180] on icon at bounding box center [489, 182] width 10 height 10
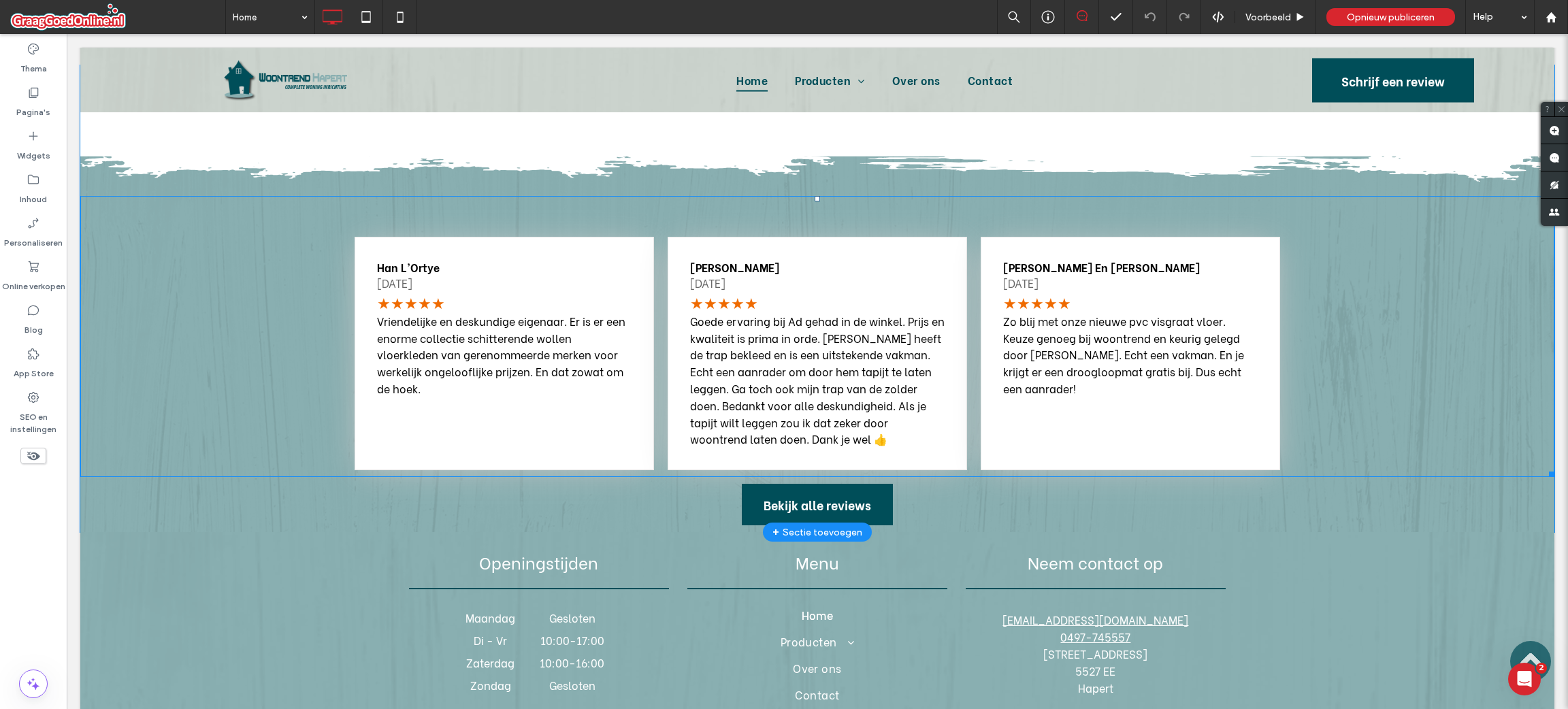
scroll to position [2313, 0]
